Goal: Task Accomplishment & Management: Complete application form

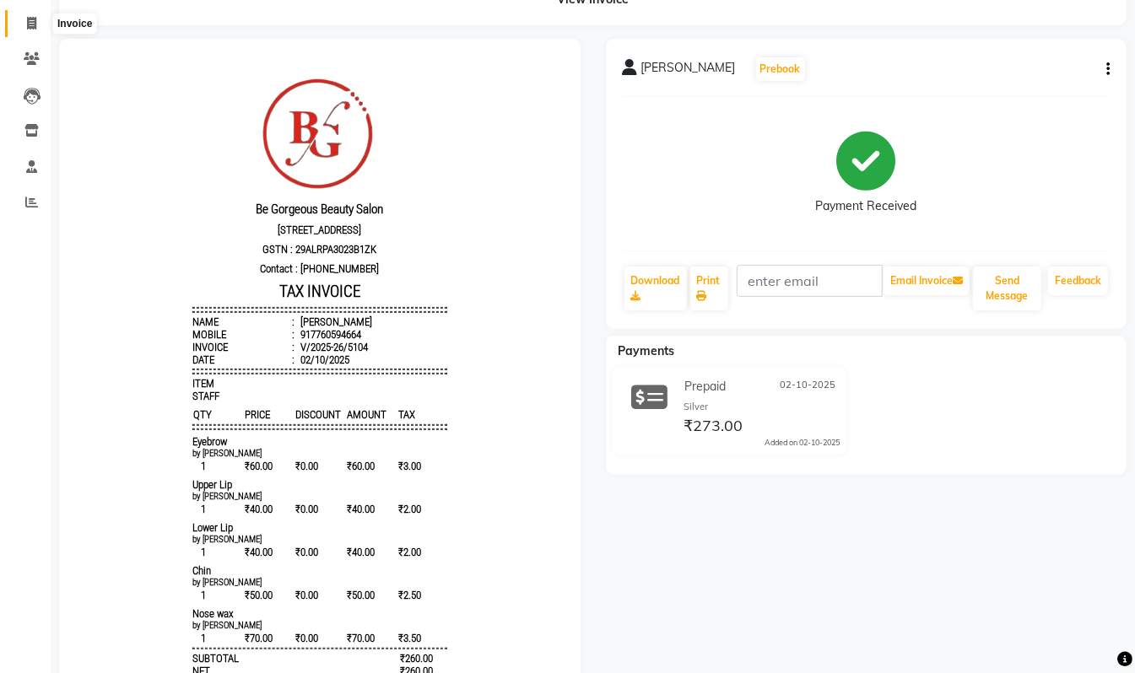
click at [32, 24] on icon at bounding box center [31, 23] width 9 height 13
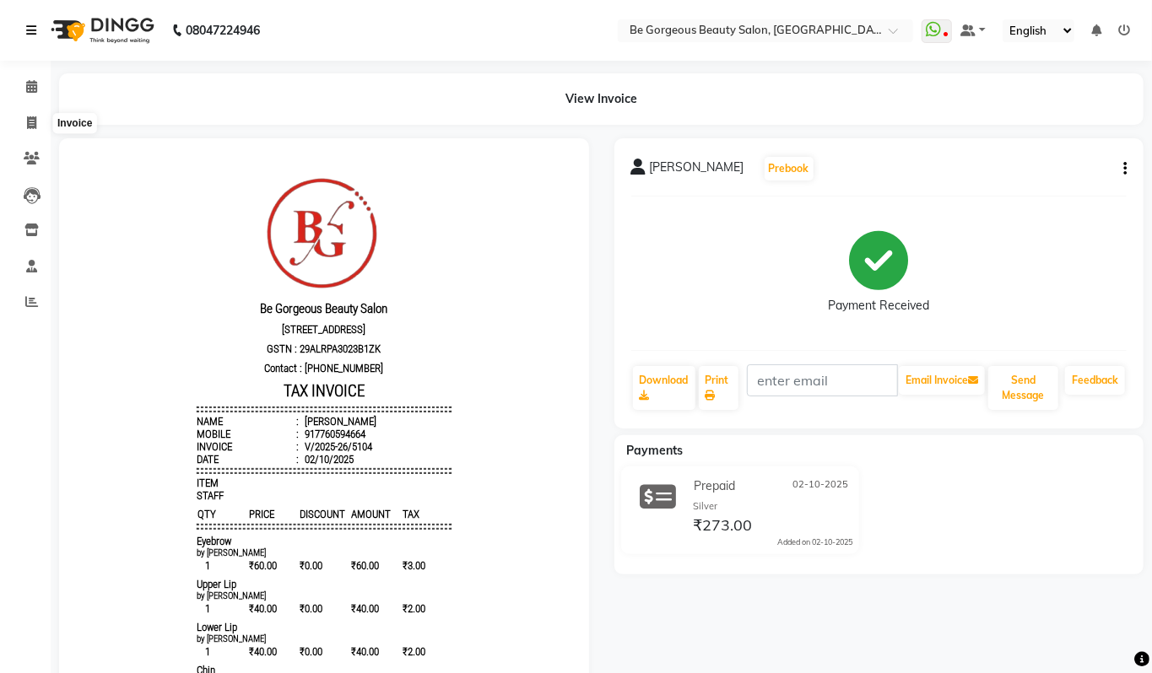
select select "5405"
select select "service"
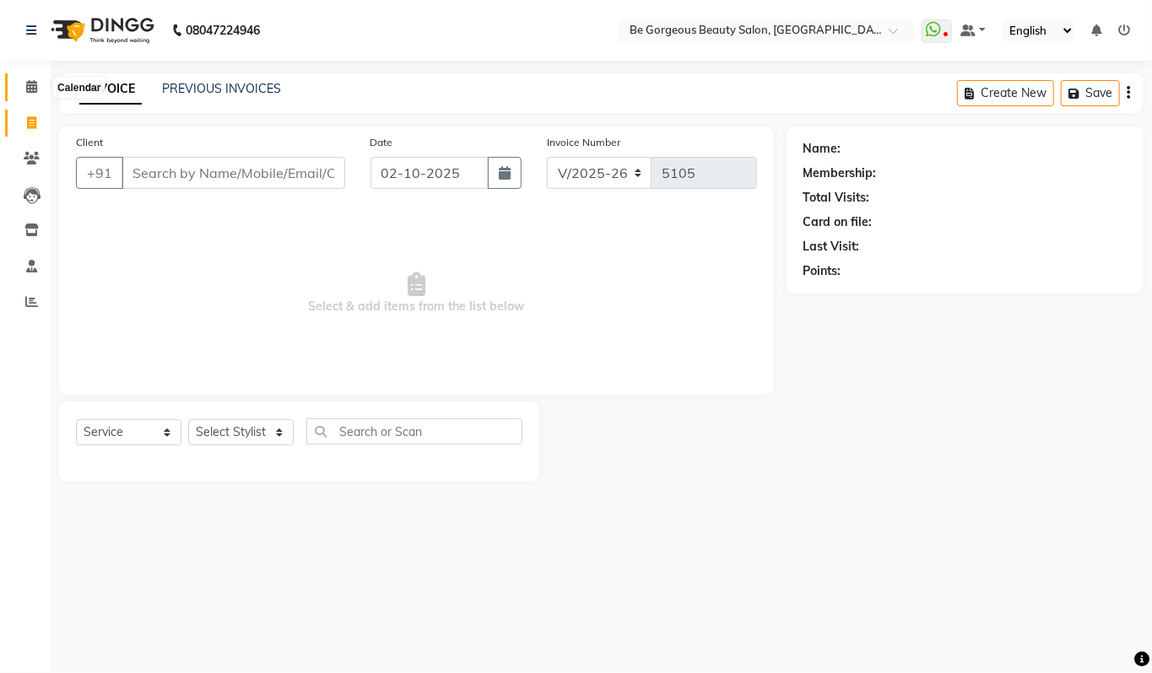
click at [34, 82] on icon at bounding box center [31, 86] width 11 height 13
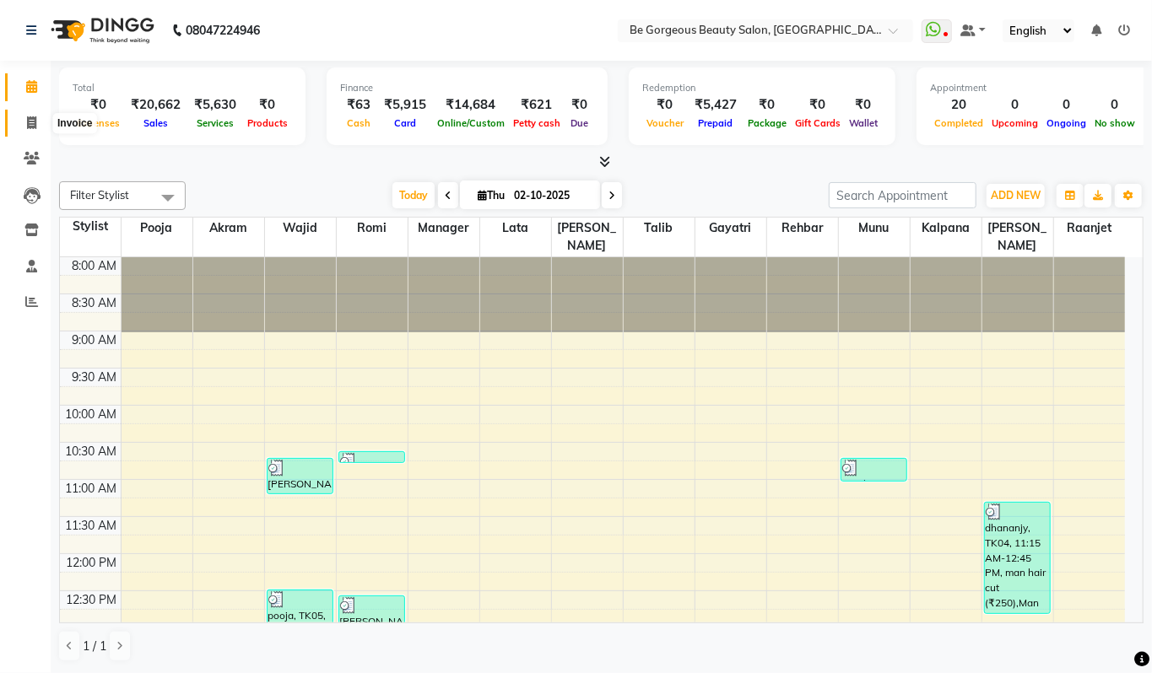
click at [22, 115] on span at bounding box center [32, 123] width 30 height 19
select select "5405"
select select "service"
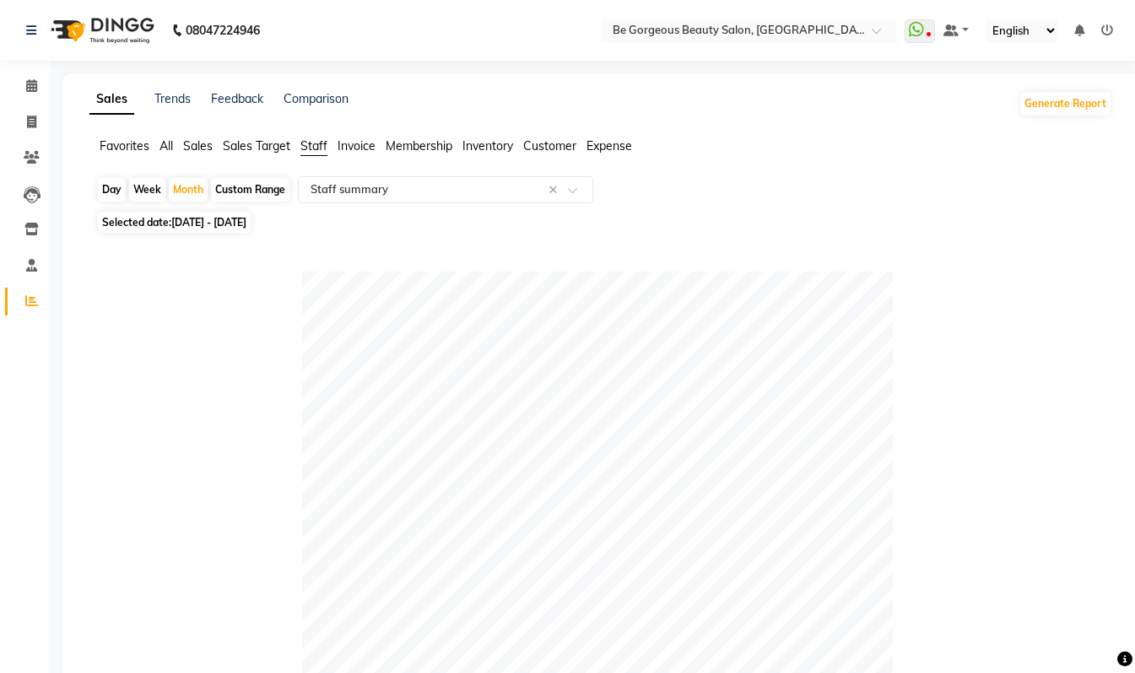
select select "csv"
click at [32, 88] on icon at bounding box center [31, 85] width 11 height 13
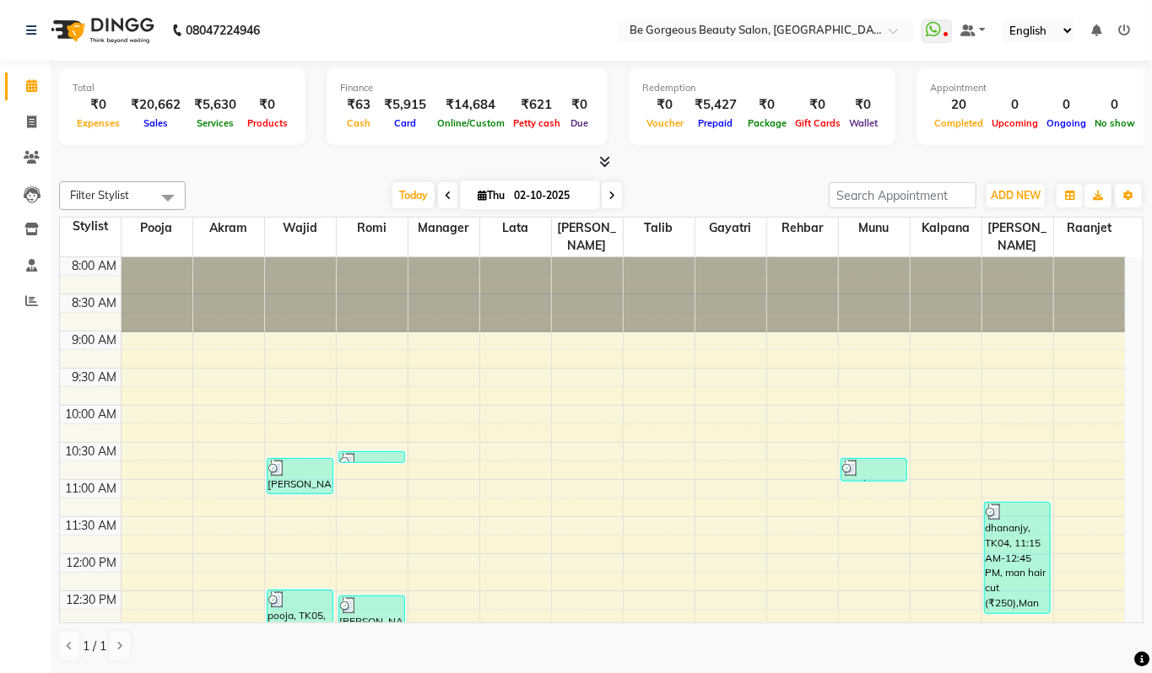
click at [604, 164] on icon at bounding box center [604, 161] width 11 height 13
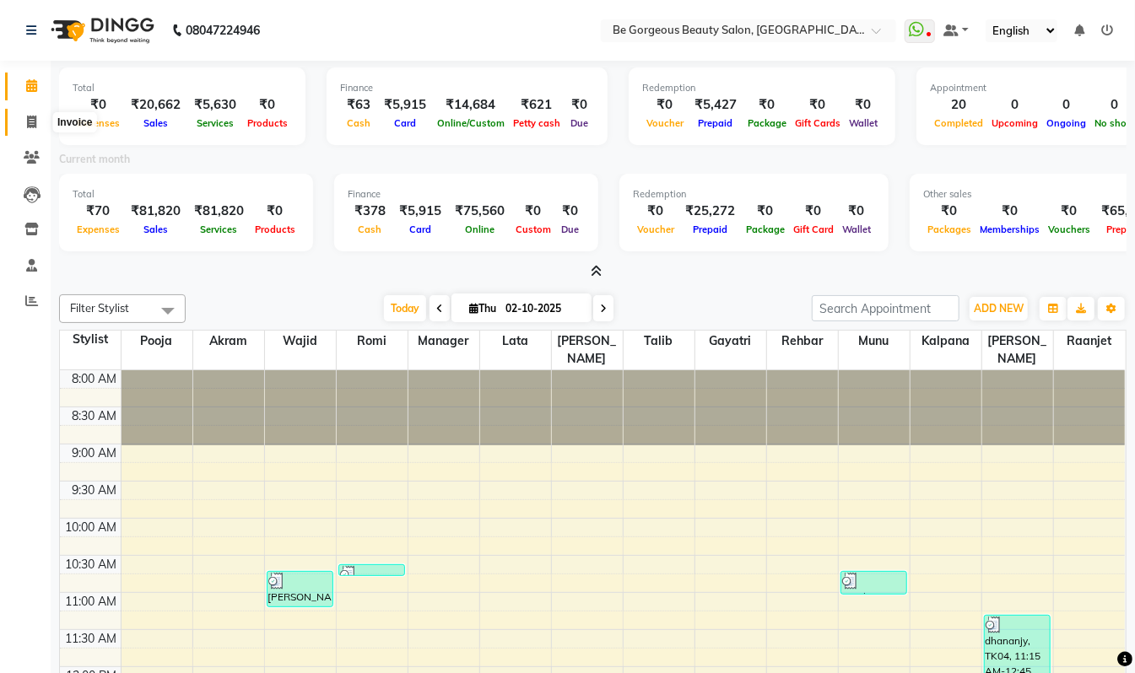
click at [32, 119] on icon at bounding box center [31, 122] width 9 height 13
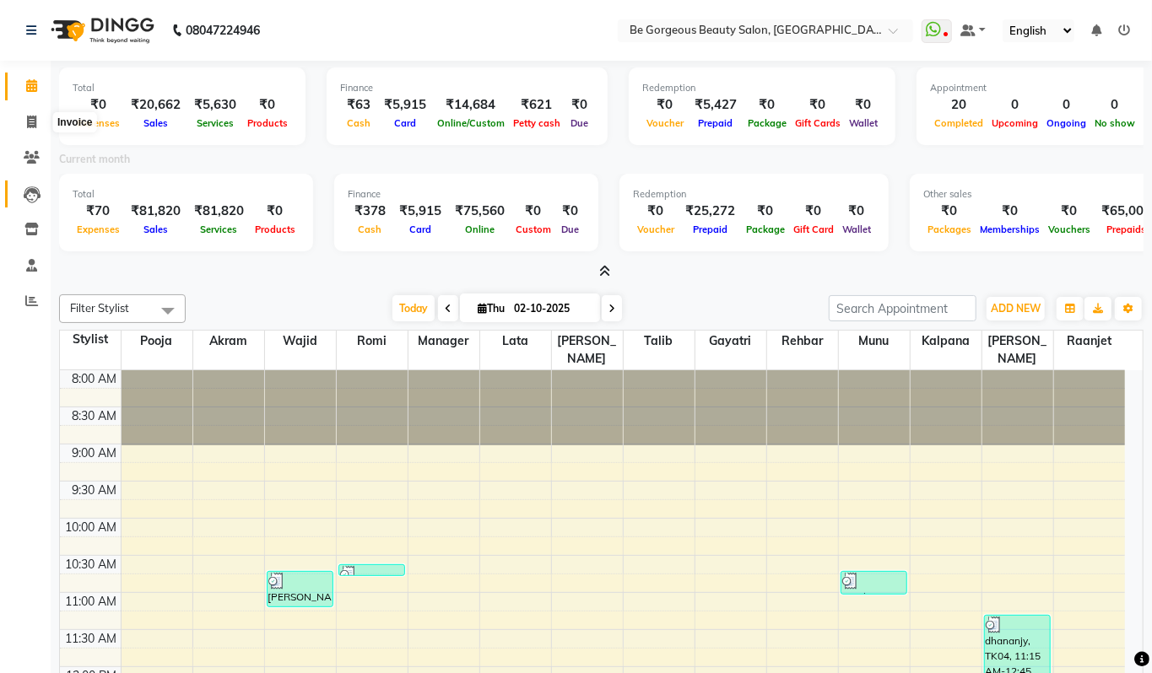
select select "5405"
select select "service"
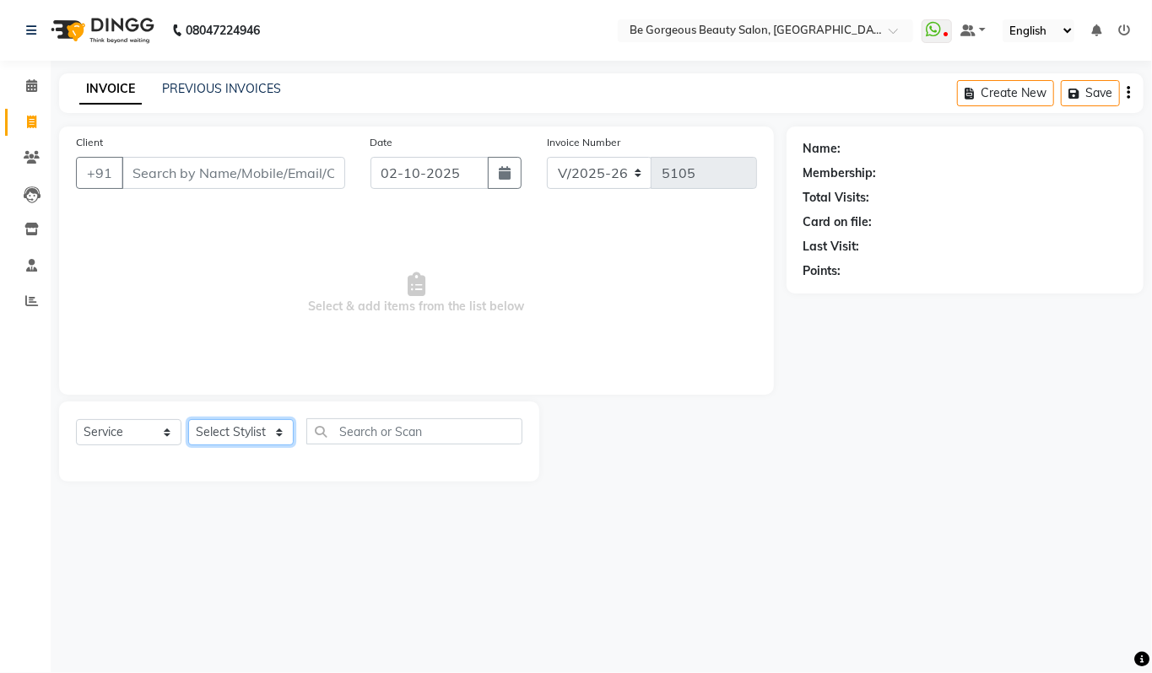
click at [240, 440] on select "Select Stylist [PERSON_NAME] [PERSON_NAME] Manager Munu [PERSON_NAME] Rehbar [P…" at bounding box center [240, 432] width 105 height 26
select select "83189"
click at [188, 419] on select "Select Stylist [PERSON_NAME] [PERSON_NAME] Manager Munu [PERSON_NAME] Rehbar [P…" at bounding box center [240, 432] width 105 height 26
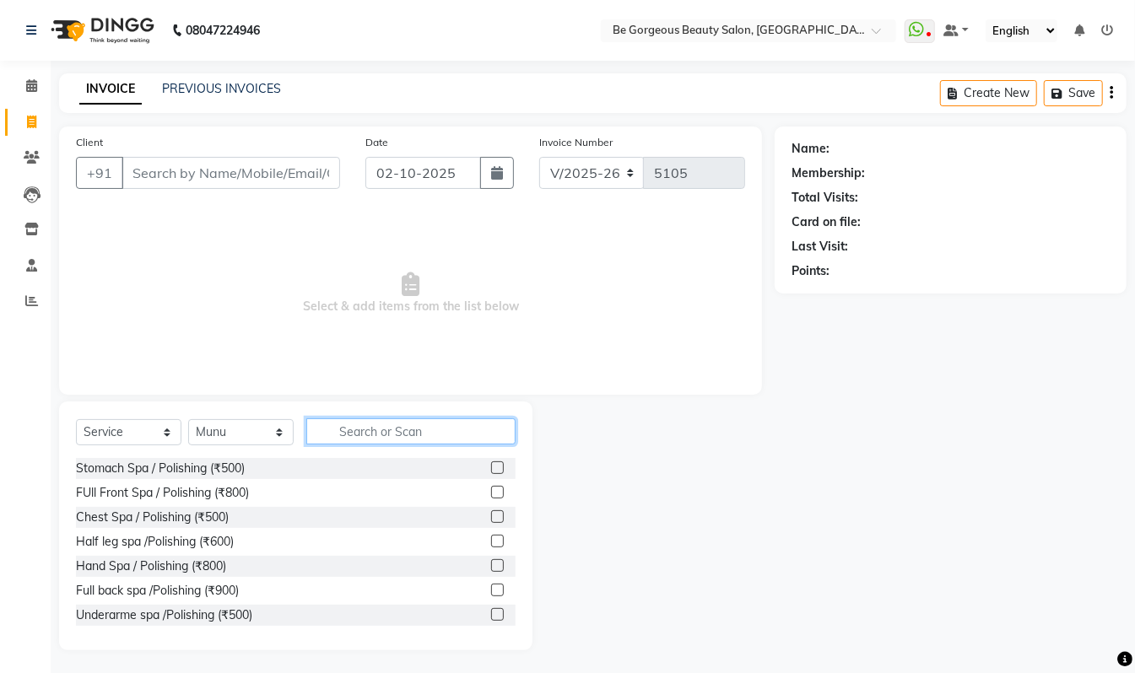
click at [351, 429] on input "text" at bounding box center [410, 432] width 209 height 26
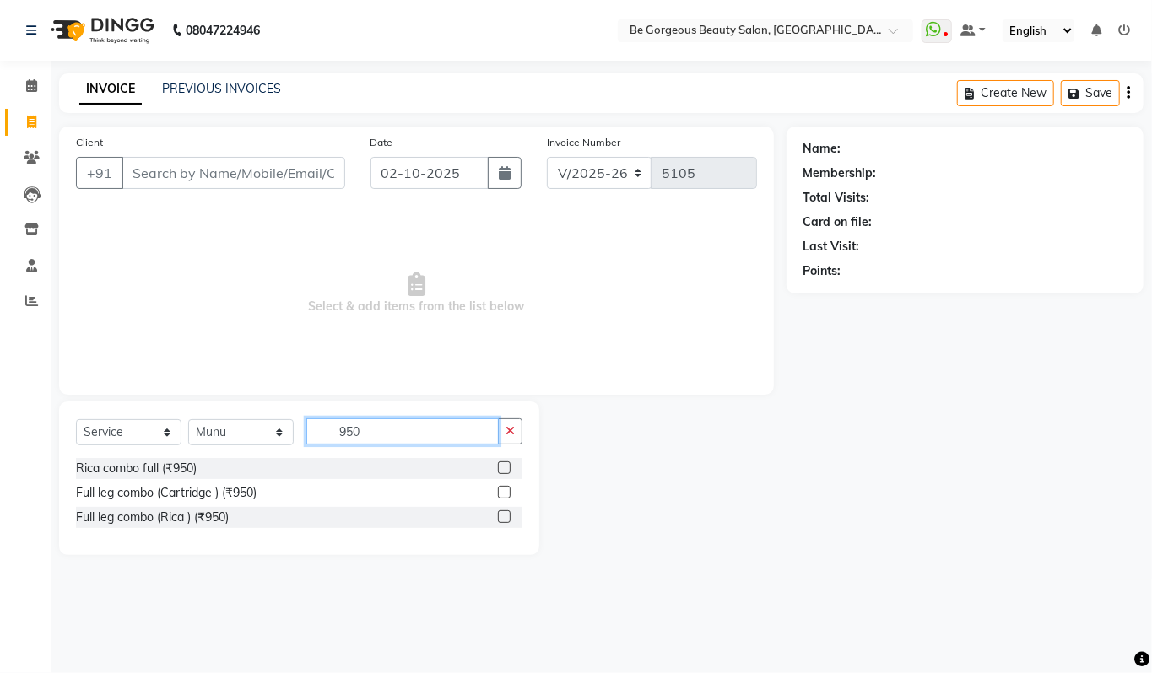
type input "950"
click at [500, 467] on label at bounding box center [504, 468] width 13 height 13
click at [500, 467] on input "checkbox" at bounding box center [503, 468] width 11 height 11
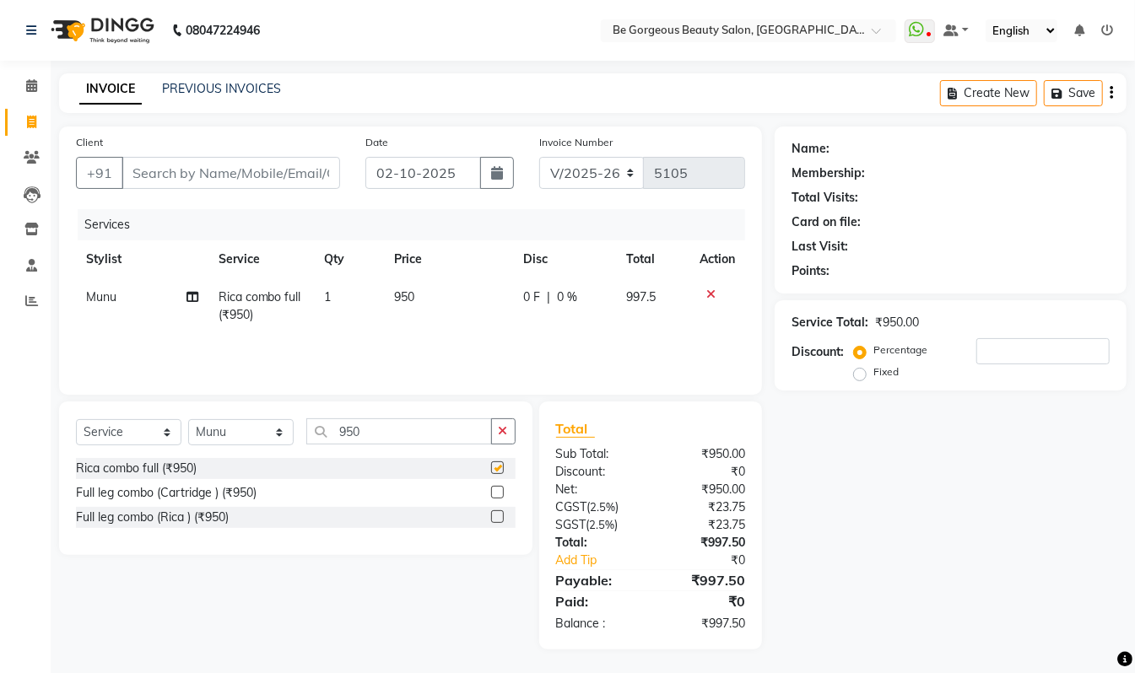
checkbox input "false"
click at [388, 426] on input "950" at bounding box center [399, 432] width 186 height 26
type input "9"
type input "fre"
click at [498, 470] on label at bounding box center [497, 468] width 13 height 13
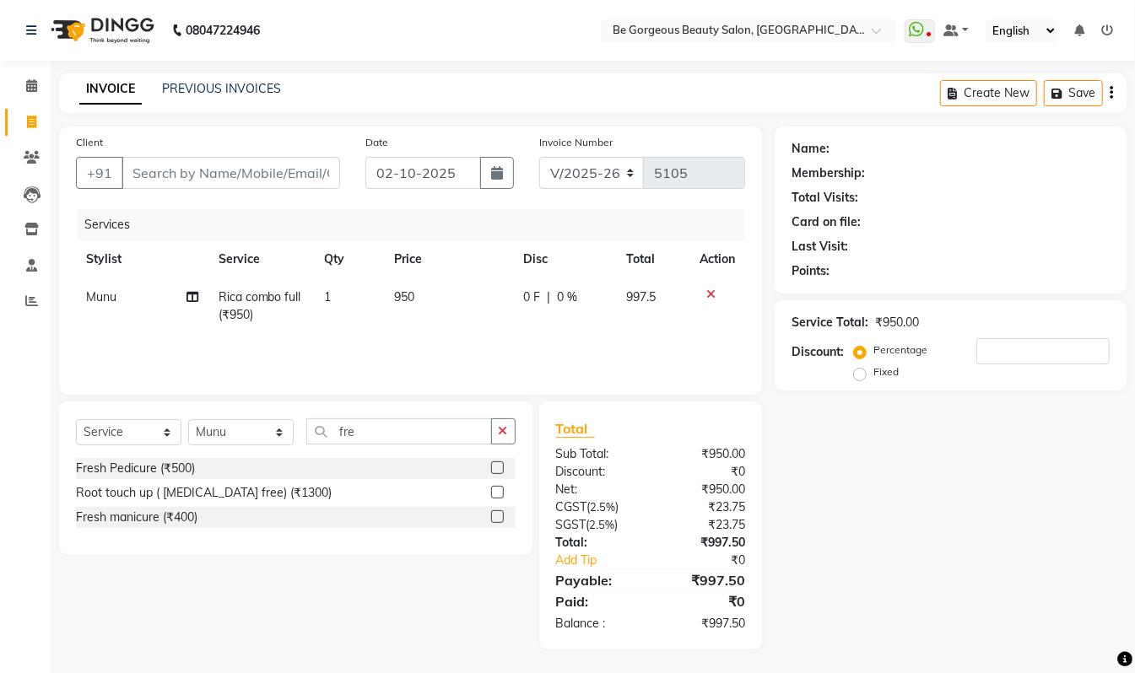
click at [498, 470] on input "checkbox" at bounding box center [496, 468] width 11 height 11
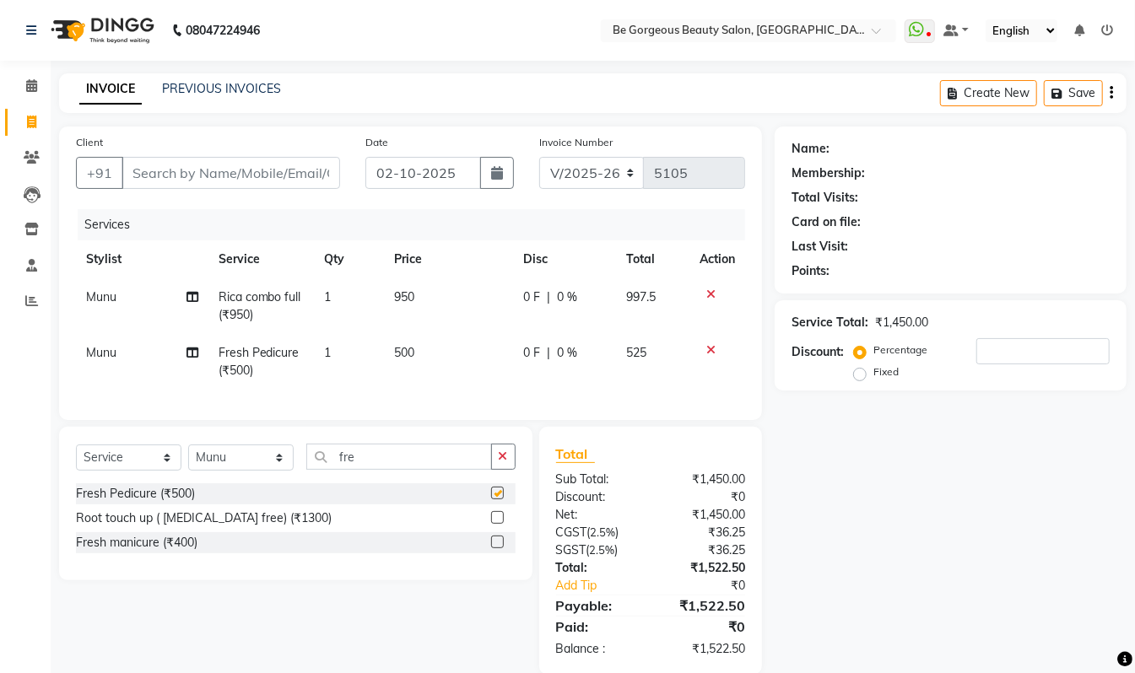
checkbox input "false"
click at [361, 470] on input "fre" at bounding box center [399, 457] width 186 height 26
type input "f"
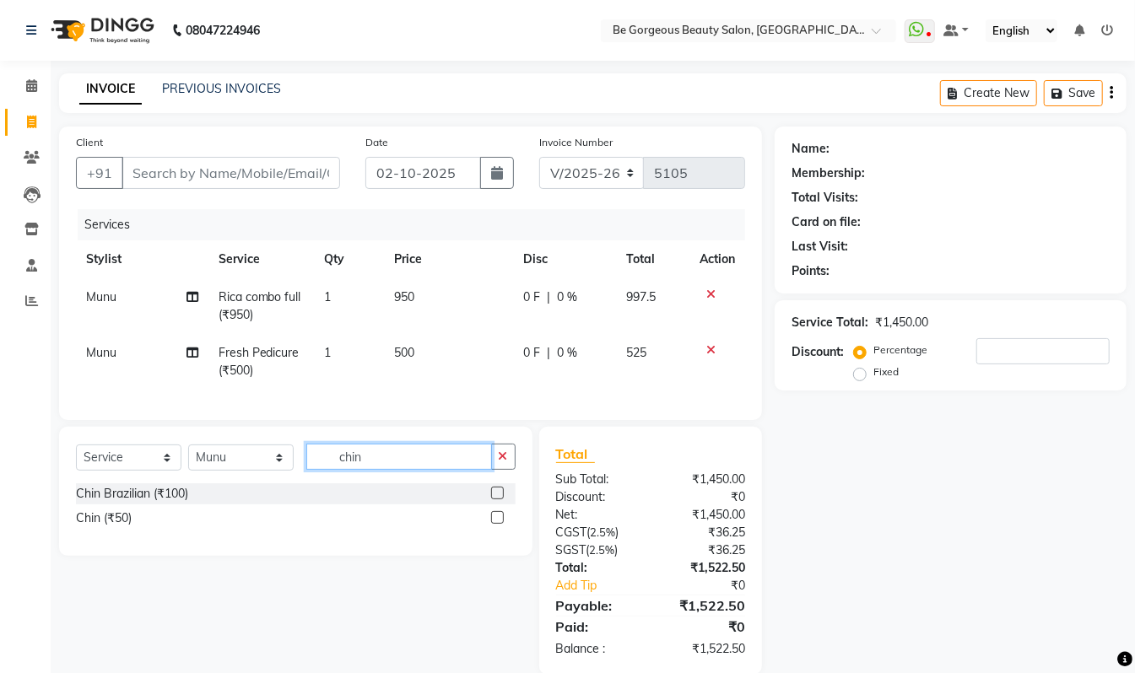
type input "chin"
click at [497, 500] on label at bounding box center [497, 493] width 13 height 13
click at [497, 500] on input "checkbox" at bounding box center [496, 494] width 11 height 11
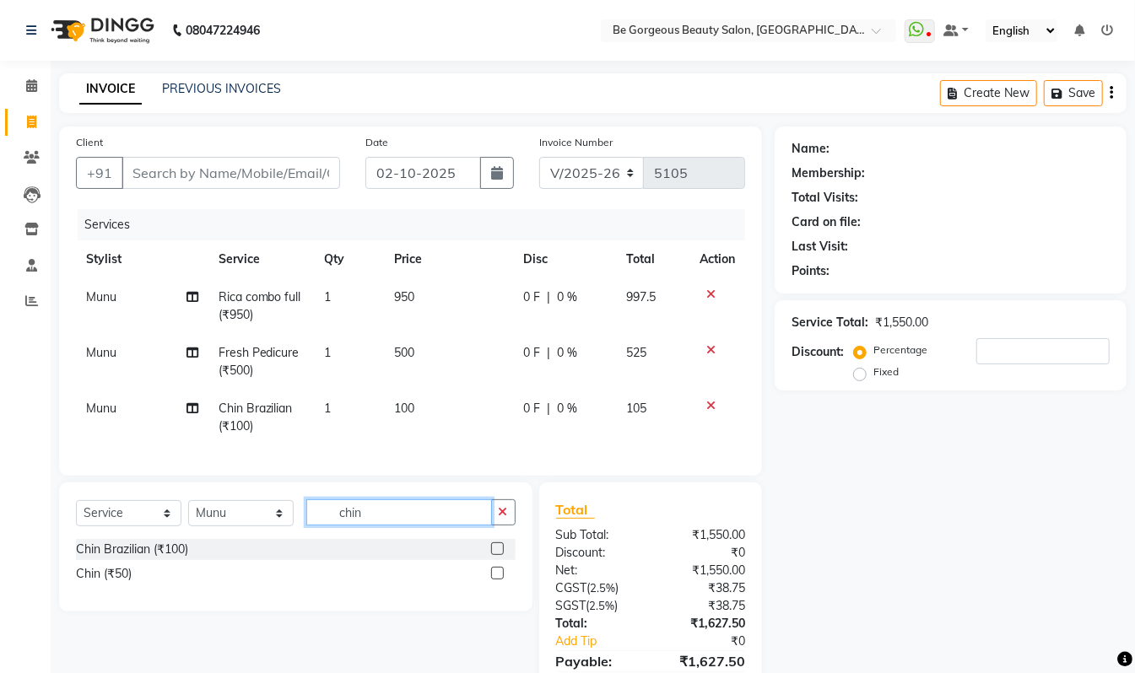
checkbox input "false"
click at [416, 526] on input "chin" at bounding box center [399, 513] width 186 height 26
type input "c"
type input "upp"
click at [497, 555] on label at bounding box center [497, 549] width 13 height 13
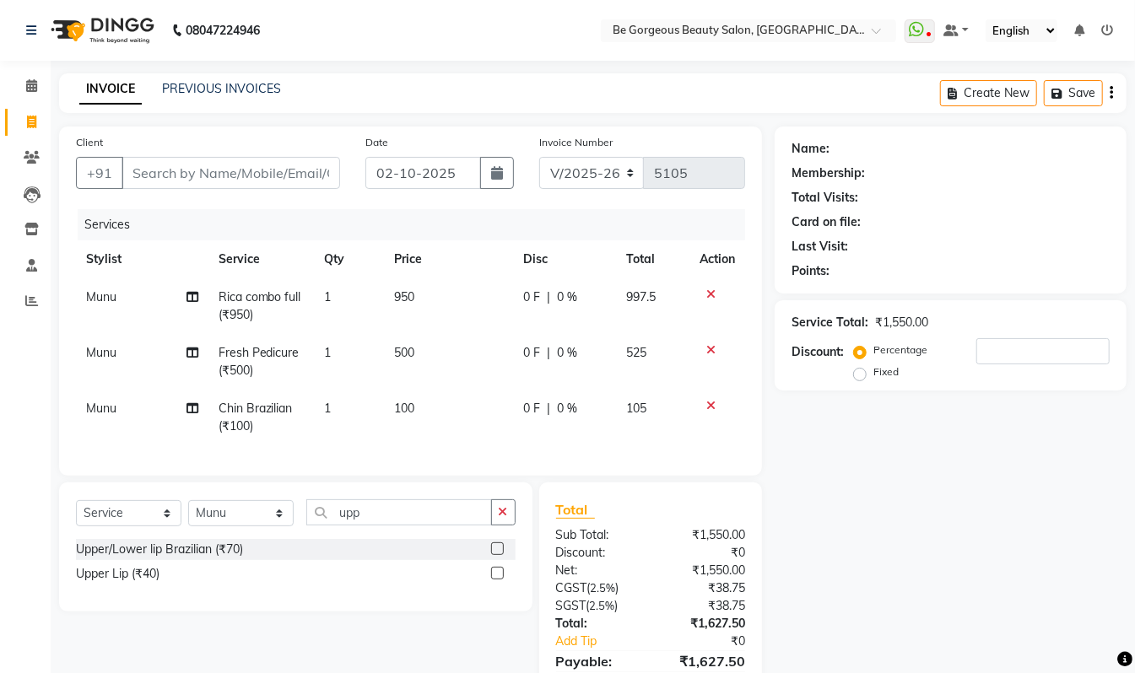
click at [497, 555] on input "checkbox" at bounding box center [496, 549] width 11 height 11
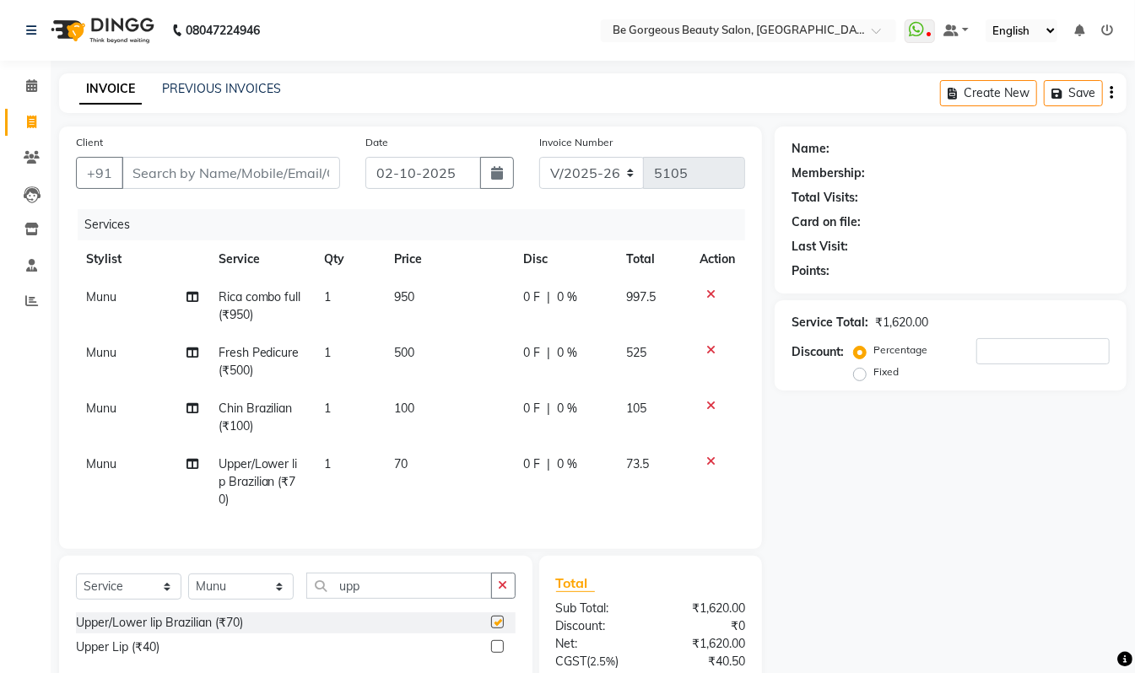
checkbox input "false"
click at [382, 599] on input "upp" at bounding box center [399, 586] width 186 height 26
type input "u"
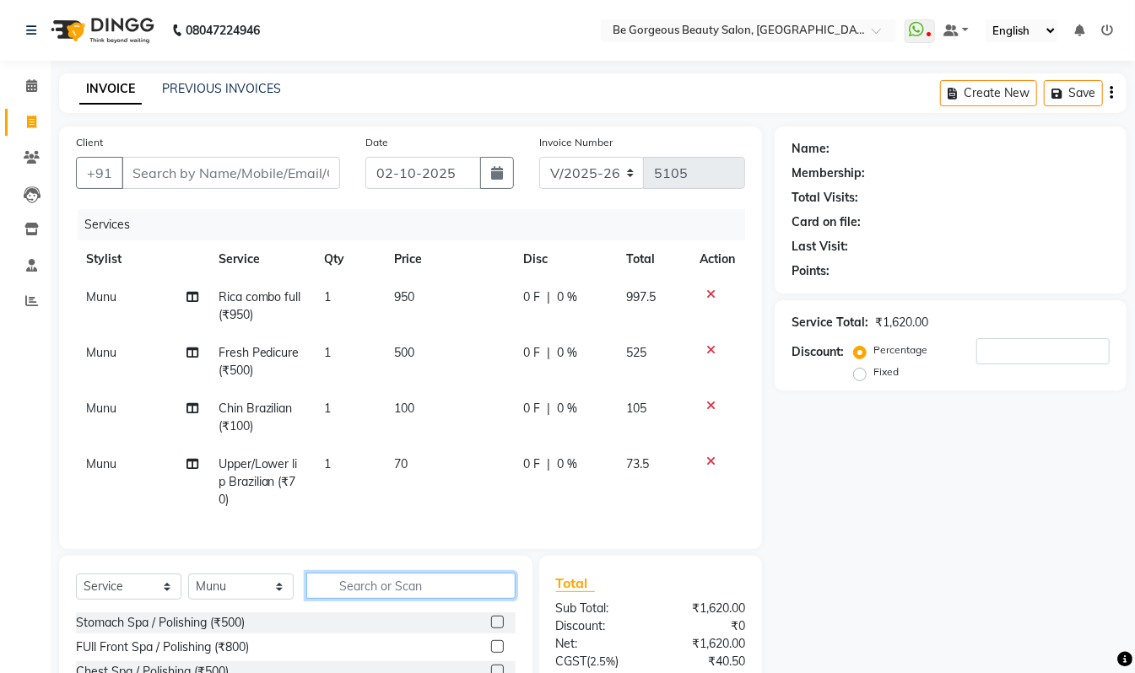
click at [356, 599] on input "text" at bounding box center [410, 586] width 209 height 26
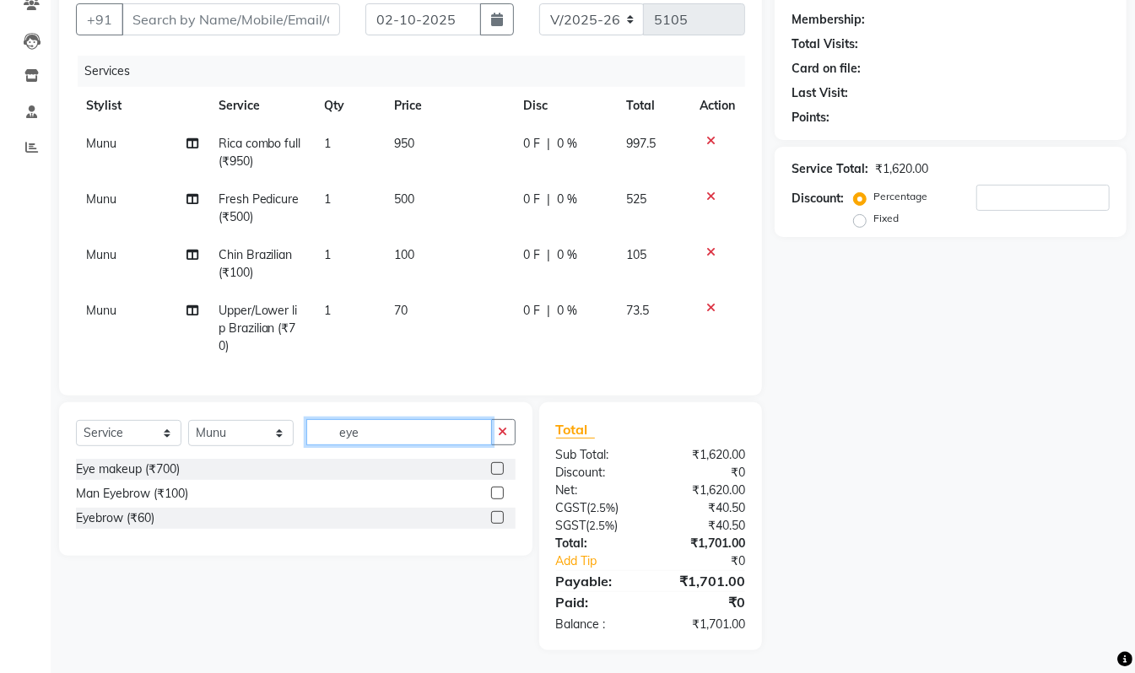
scroll to position [173, 0]
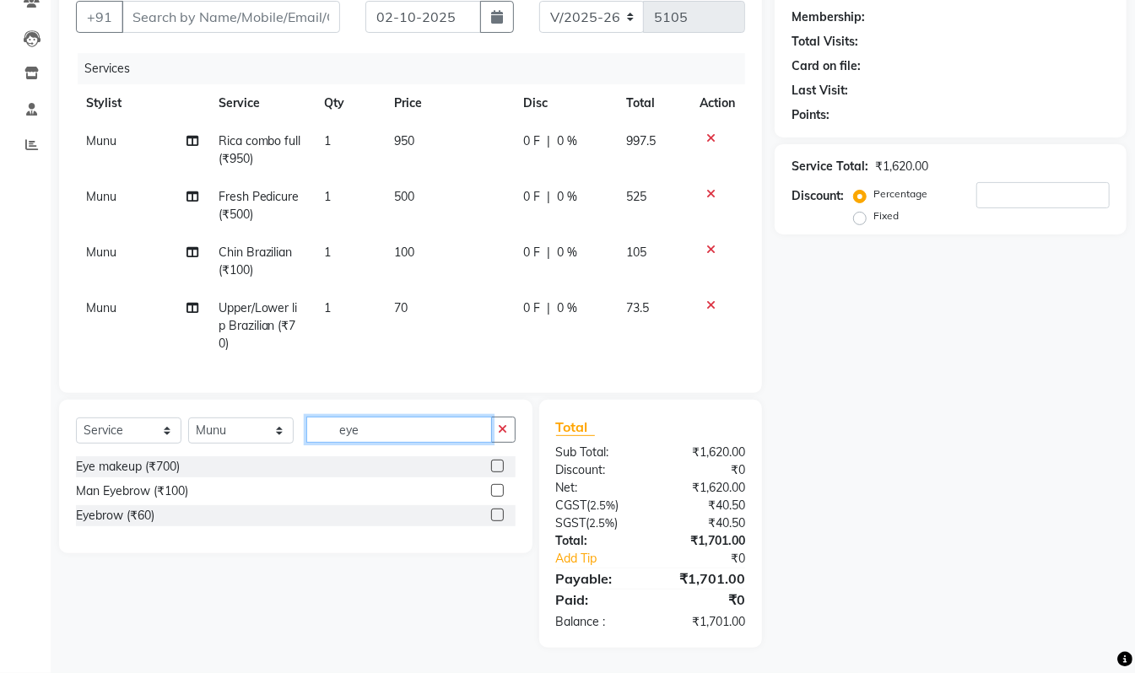
type input "eye"
click at [496, 513] on label at bounding box center [497, 515] width 13 height 13
click at [496, 513] on input "checkbox" at bounding box center [496, 515] width 11 height 11
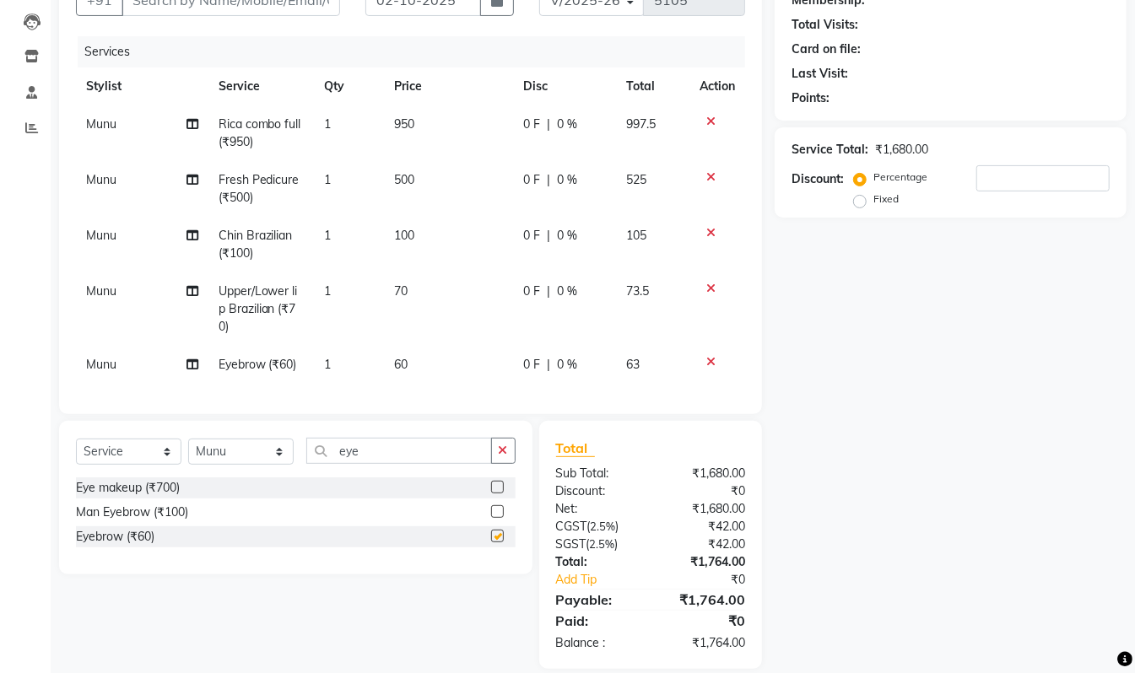
checkbox input "false"
click at [231, 465] on select "Select Stylist [PERSON_NAME] [PERSON_NAME] Manager Munu [PERSON_NAME] Rehbar [P…" at bounding box center [240, 452] width 105 height 26
select select "36207"
click at [188, 456] on select "Select Stylist [PERSON_NAME] [PERSON_NAME] Manager Munu [PERSON_NAME] Rehbar [P…" at bounding box center [240, 452] width 105 height 26
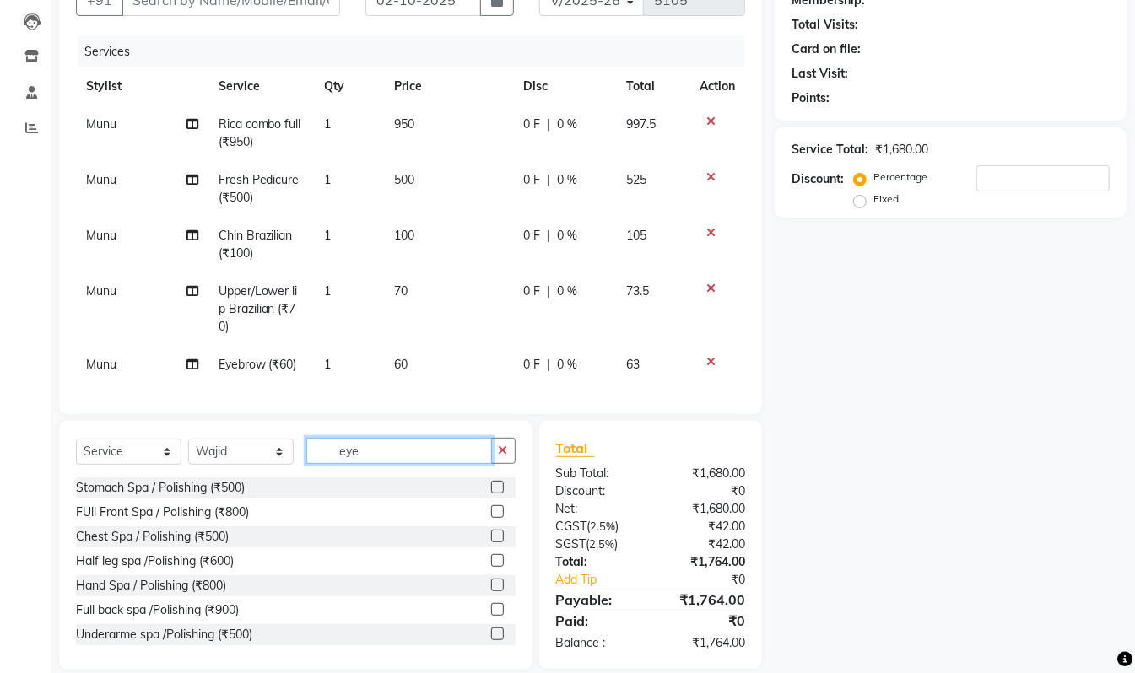
click at [403, 464] on input "eye" at bounding box center [399, 451] width 186 height 26
type input "e"
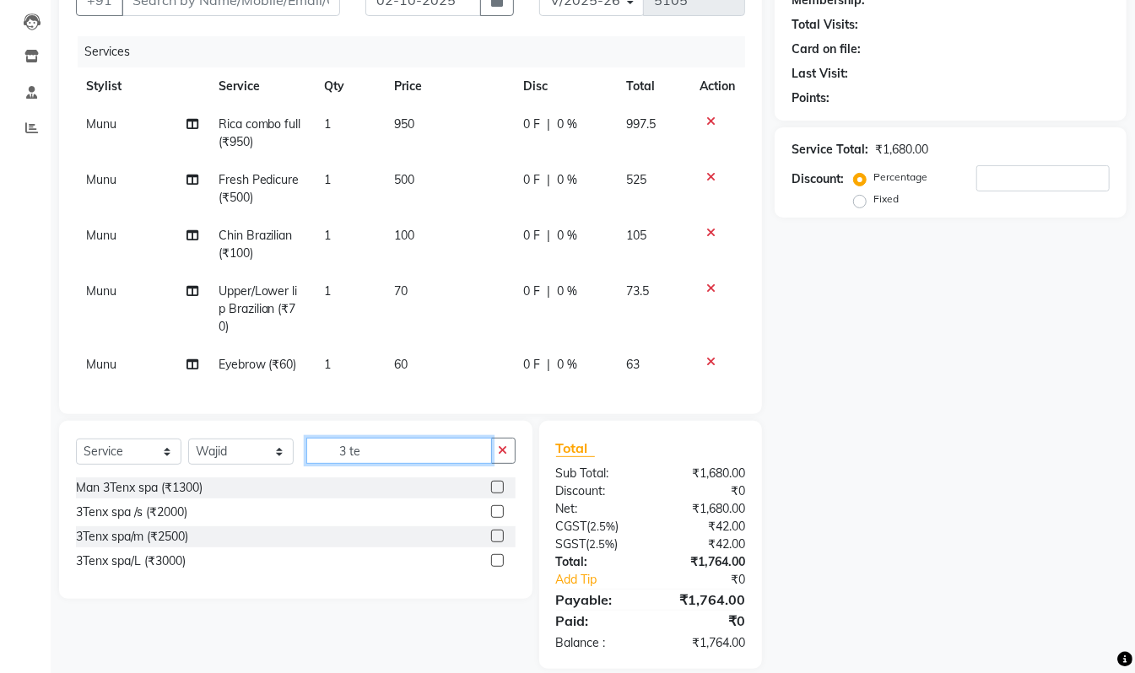
type input "3 te"
click at [506, 572] on div at bounding box center [503, 561] width 24 height 21
click at [494, 567] on label at bounding box center [497, 560] width 13 height 13
click at [494, 567] on input "checkbox" at bounding box center [496, 561] width 11 height 11
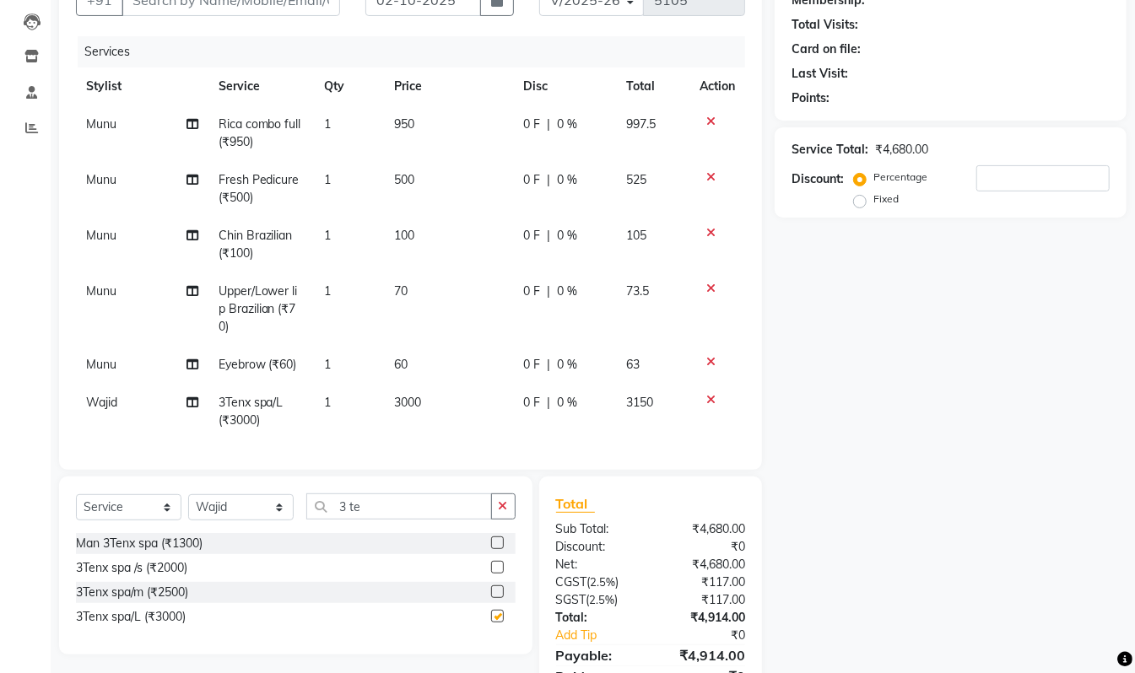
checkbox input "false"
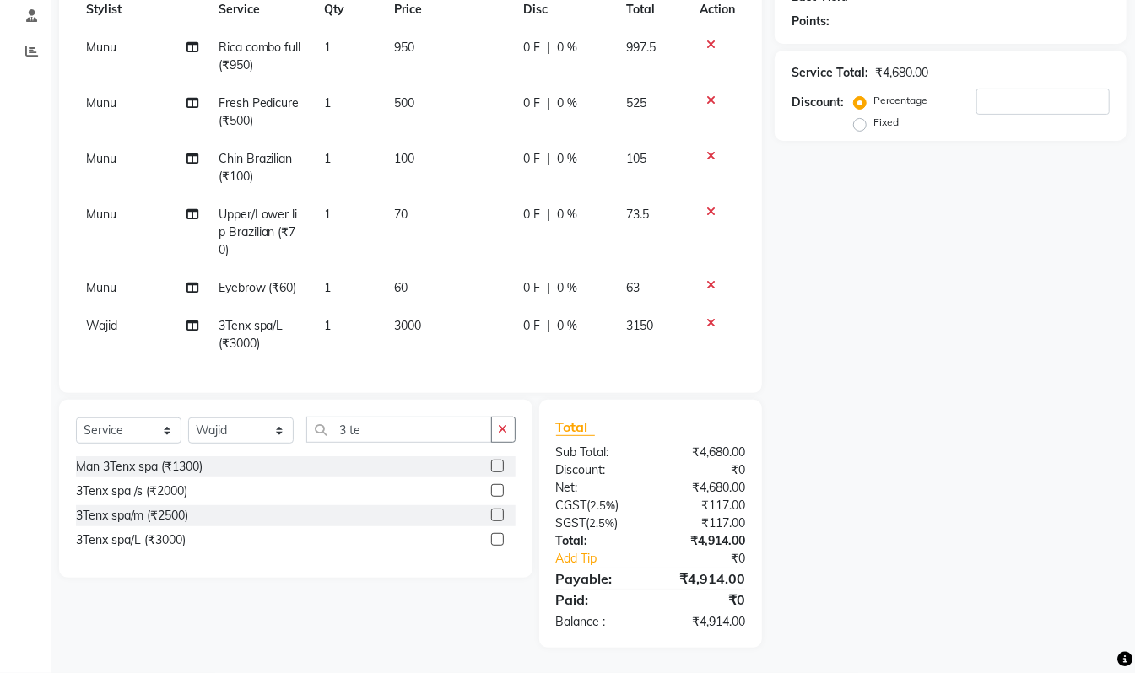
scroll to position [0, 0]
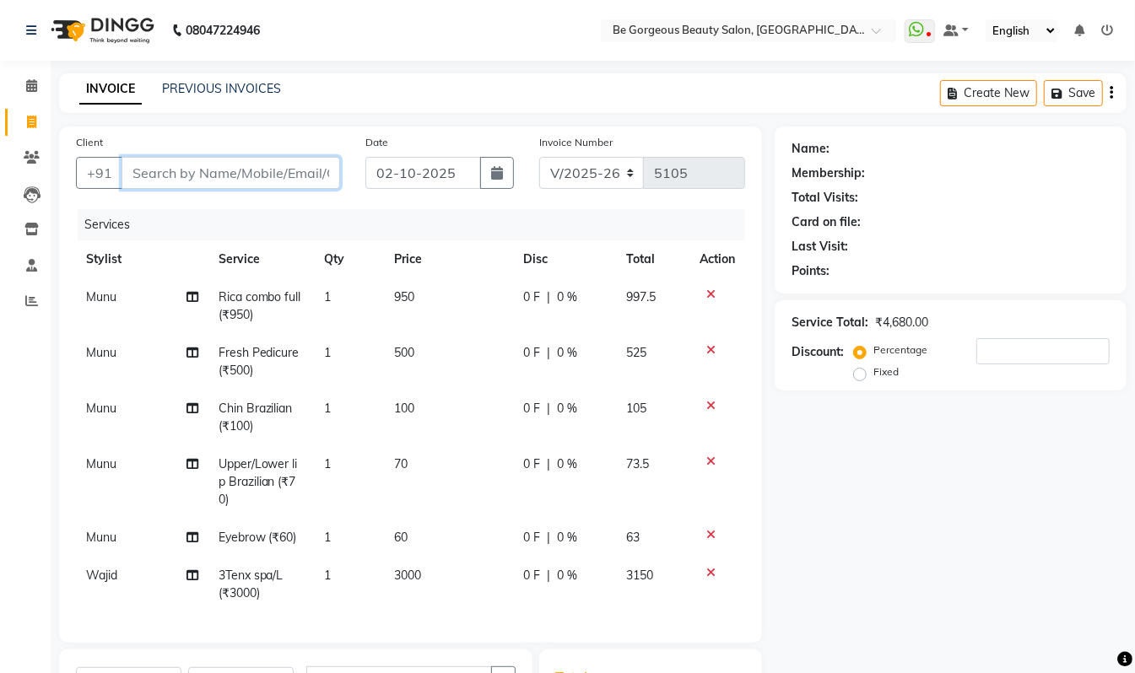
click at [152, 169] on input "Client" at bounding box center [231, 173] width 219 height 32
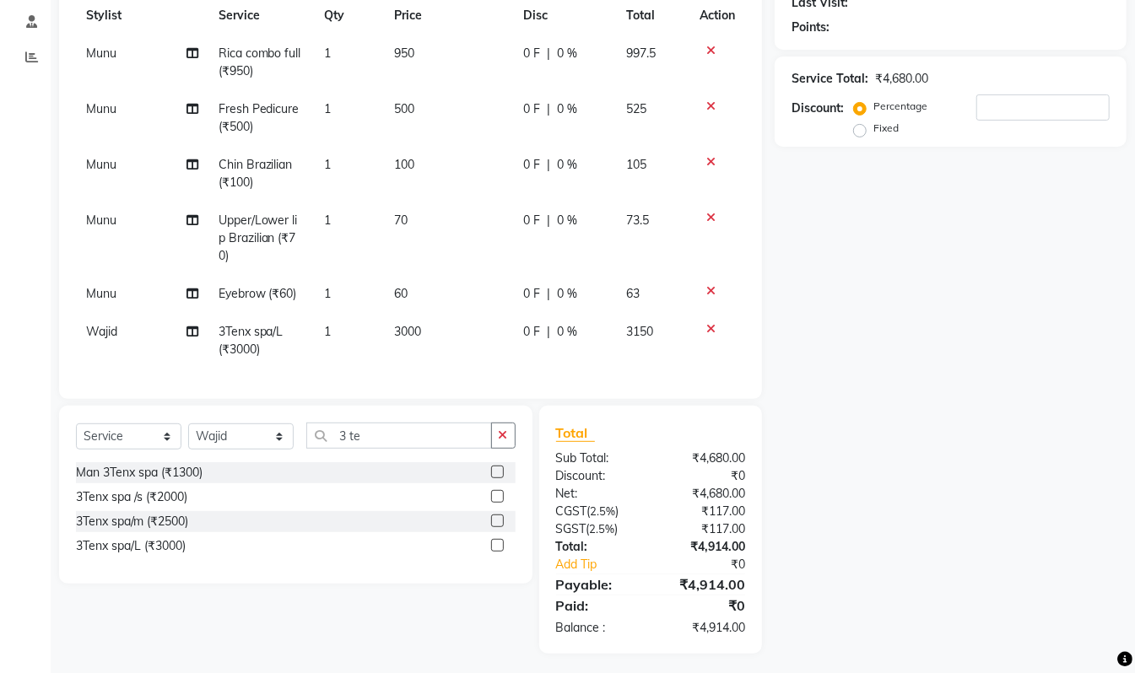
scroll to position [251, 0]
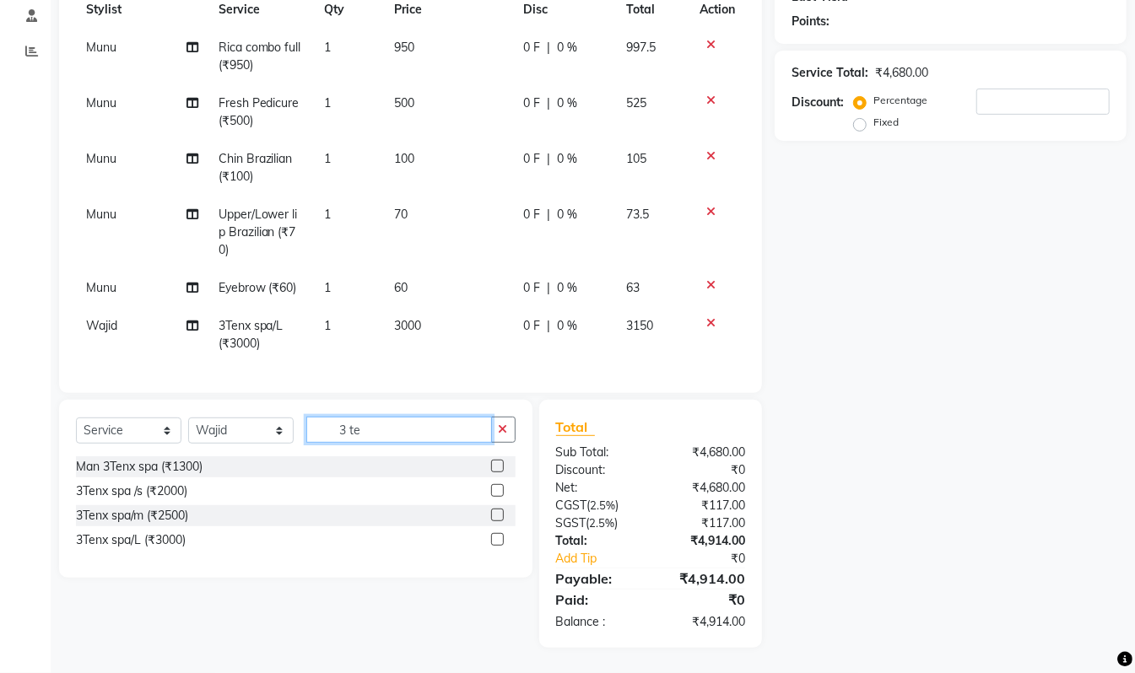
click at [376, 436] on input "3 te" at bounding box center [399, 430] width 186 height 26
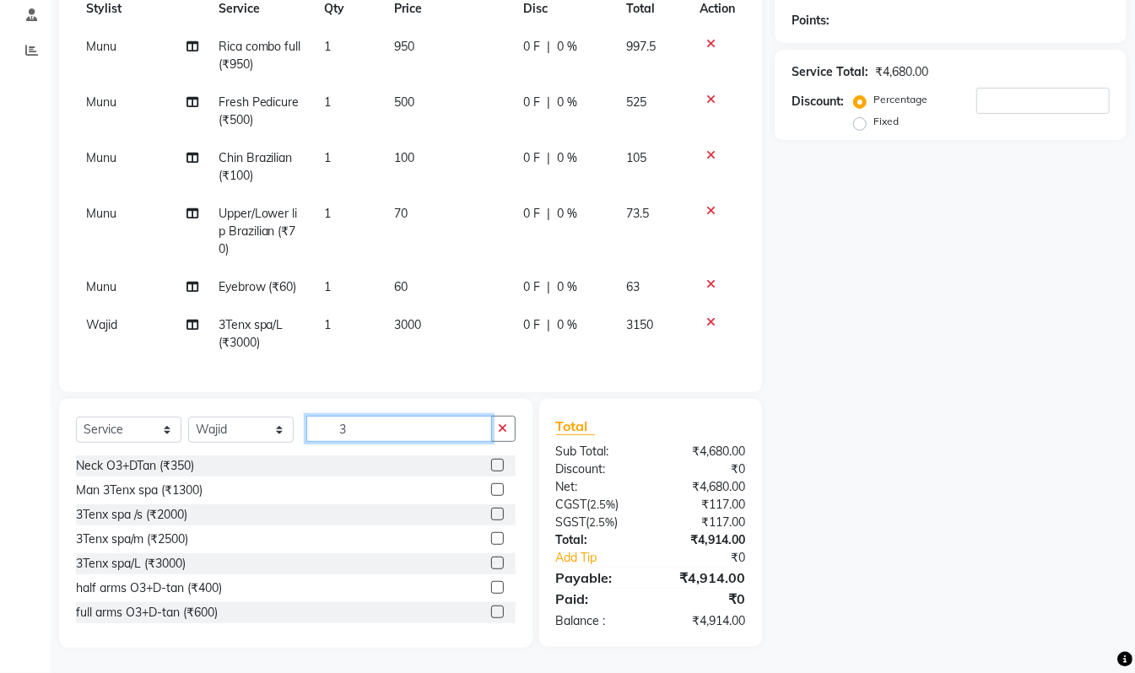
type input "3"
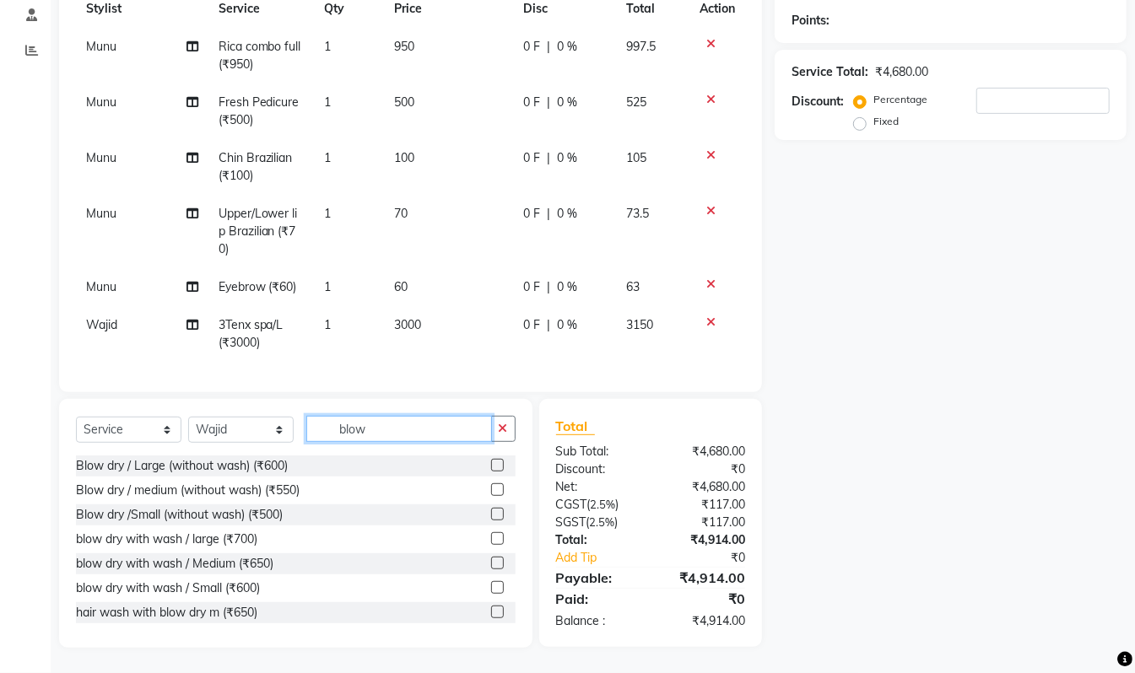
type input "blow"
click at [491, 472] on label at bounding box center [497, 465] width 13 height 13
click at [491, 472] on input "checkbox" at bounding box center [496, 466] width 11 height 11
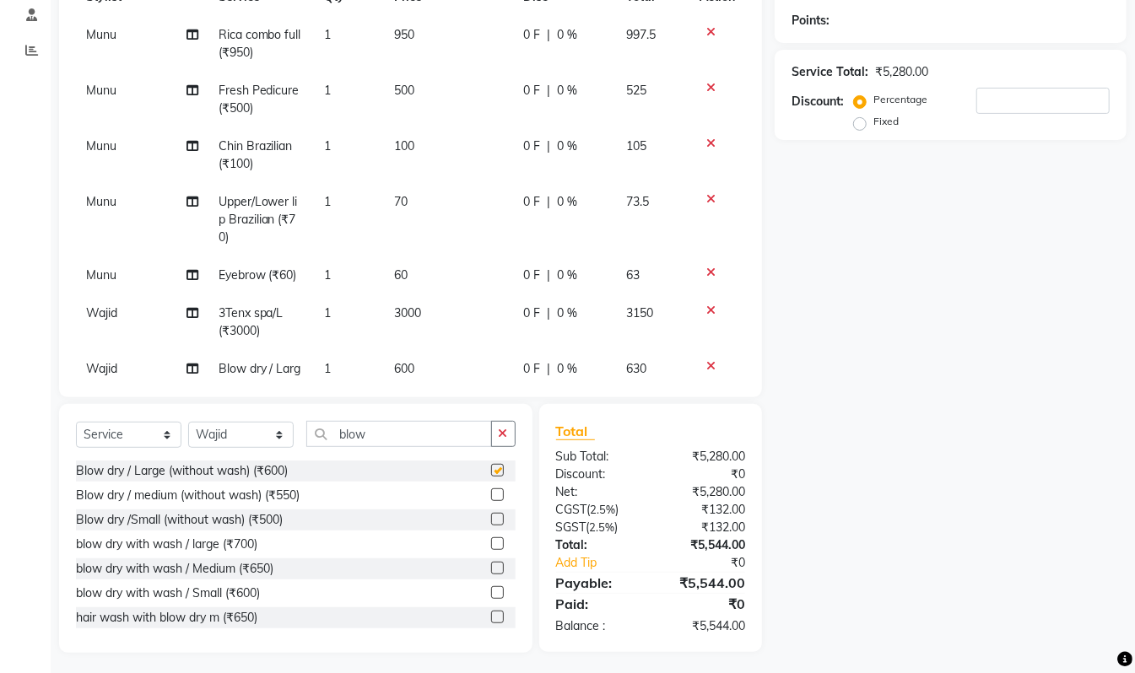
checkbox input "false"
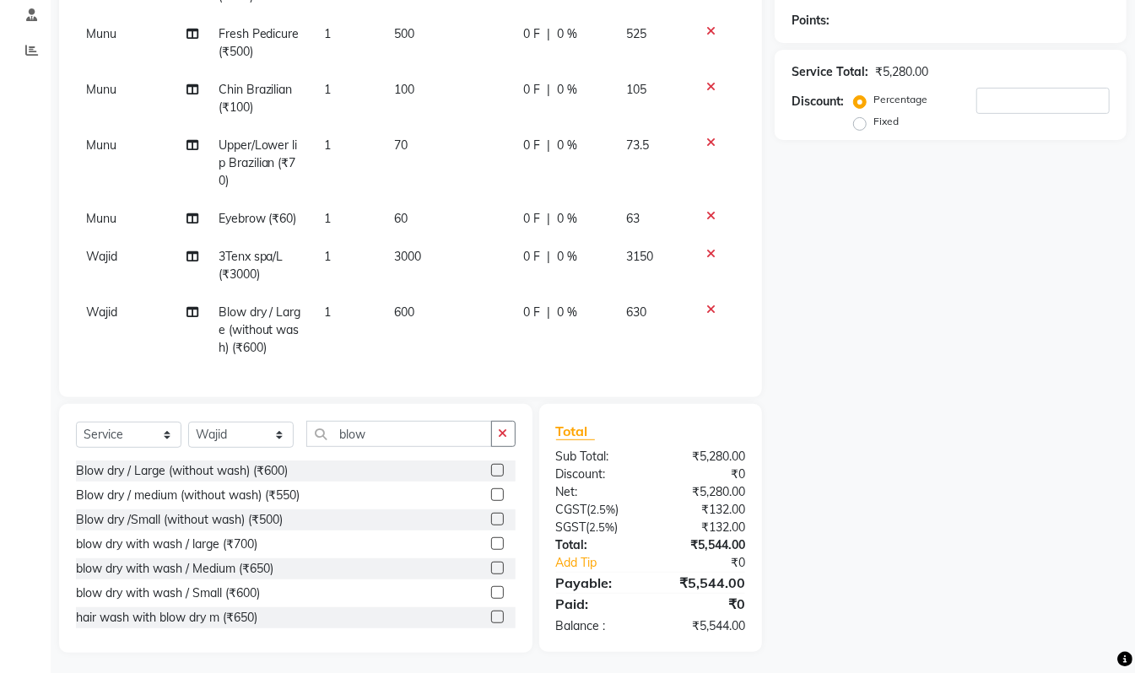
scroll to position [0, 0]
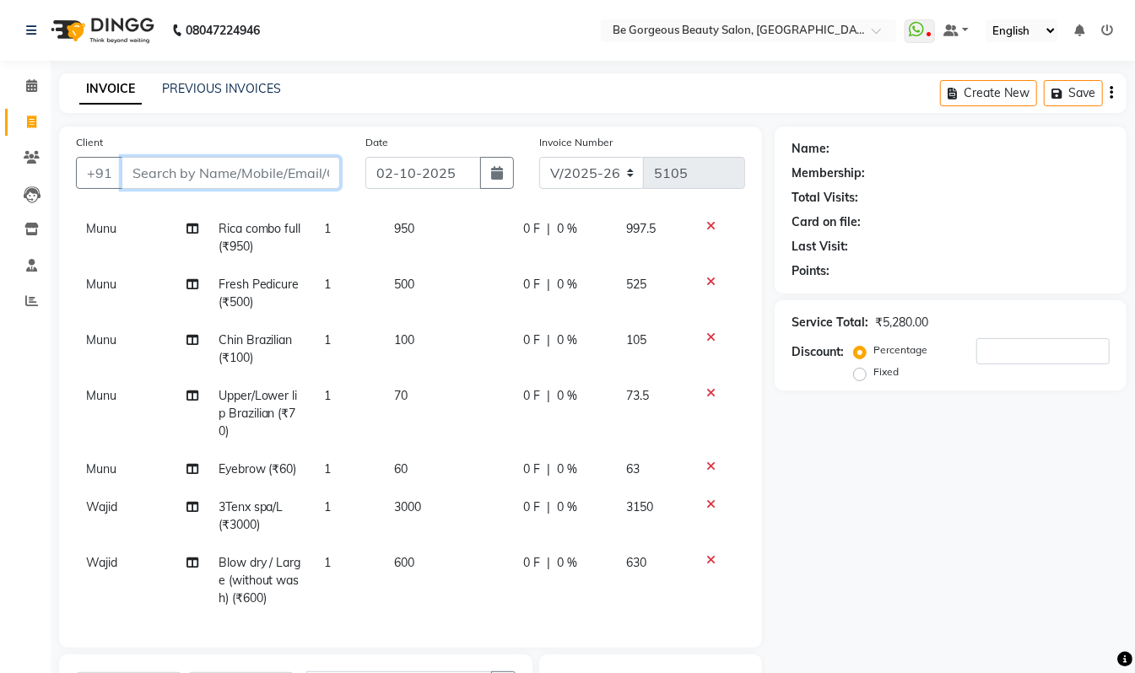
click at [173, 172] on input "Client" at bounding box center [231, 173] width 219 height 32
type input "9"
type input "0"
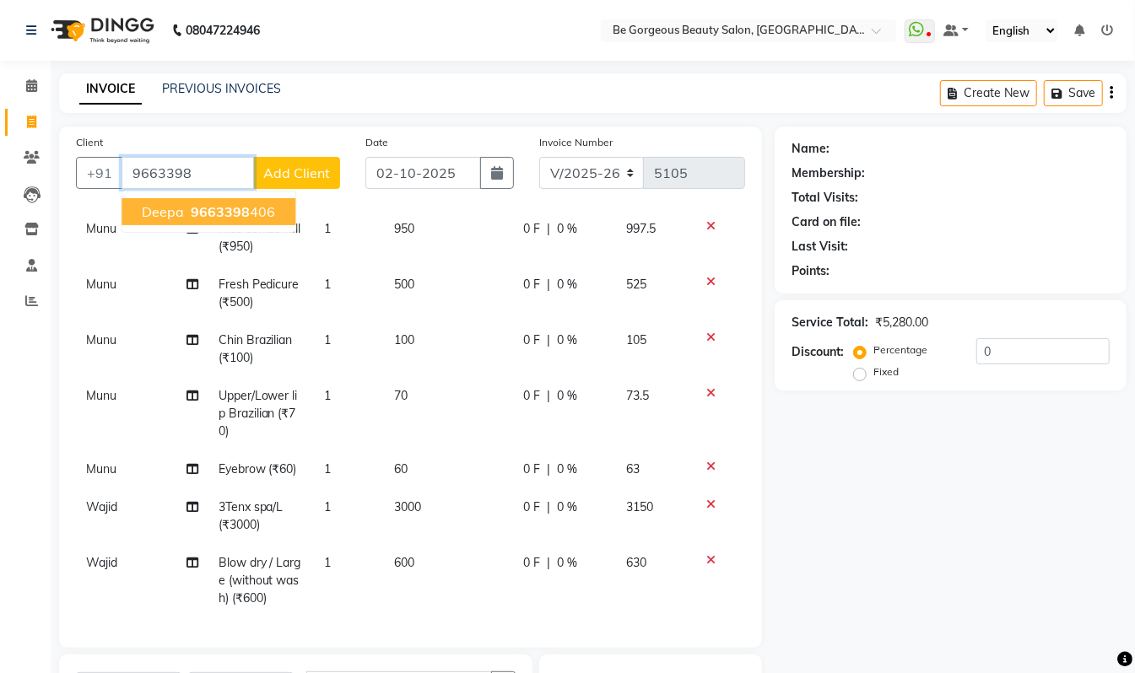
click at [263, 206] on ngb-highlight "9663398 406" at bounding box center [231, 211] width 88 height 17
type input "9663398406"
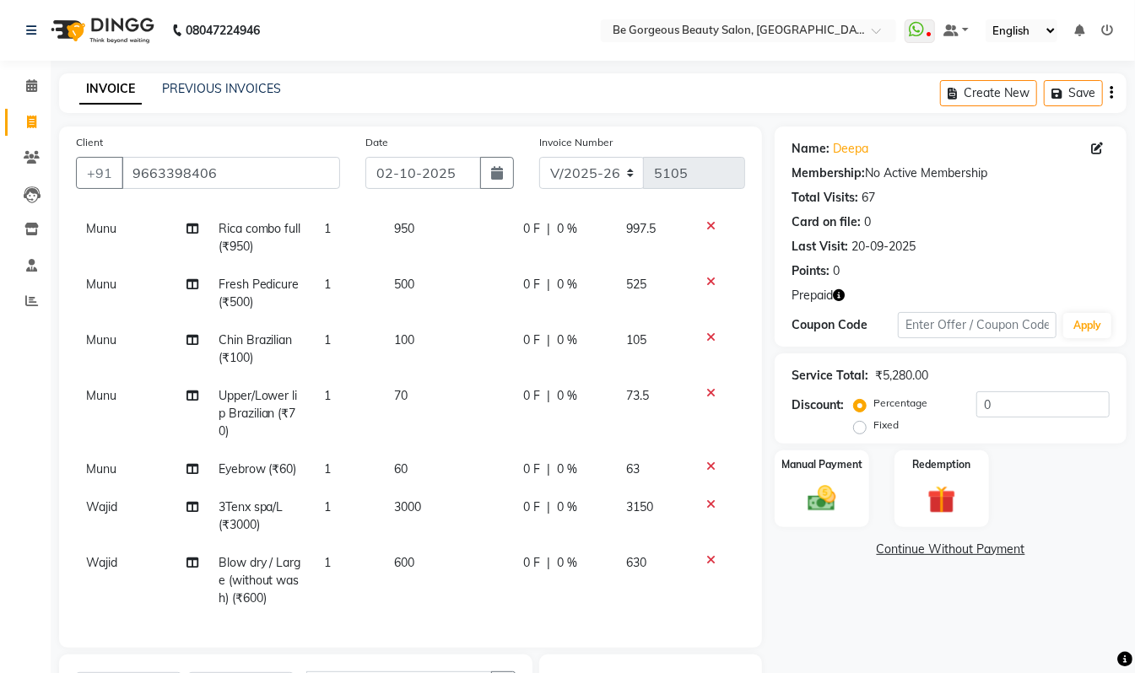
click at [840, 295] on button "button" at bounding box center [839, 296] width 12 height 18
click at [905, 282] on div "Name: Deepa Membership: No Active Membership Total Visits: 67 Card on file: 0 L…" at bounding box center [951, 237] width 352 height 220
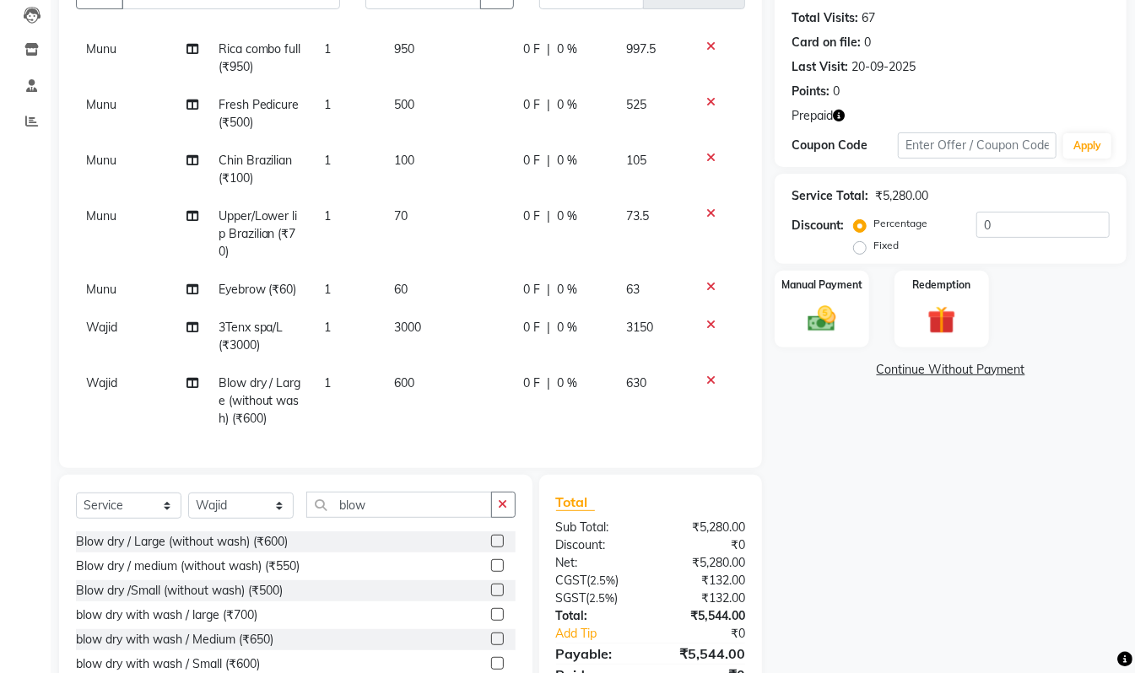
scroll to position [99, 0]
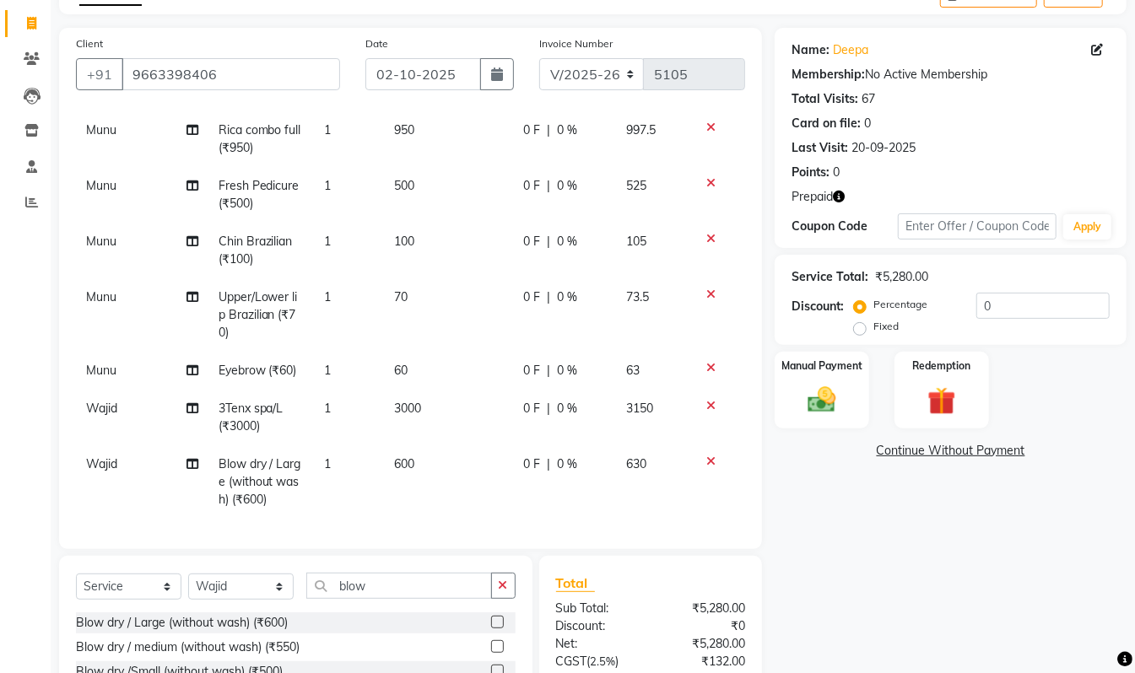
click at [840, 200] on icon "button" at bounding box center [839, 197] width 12 height 12
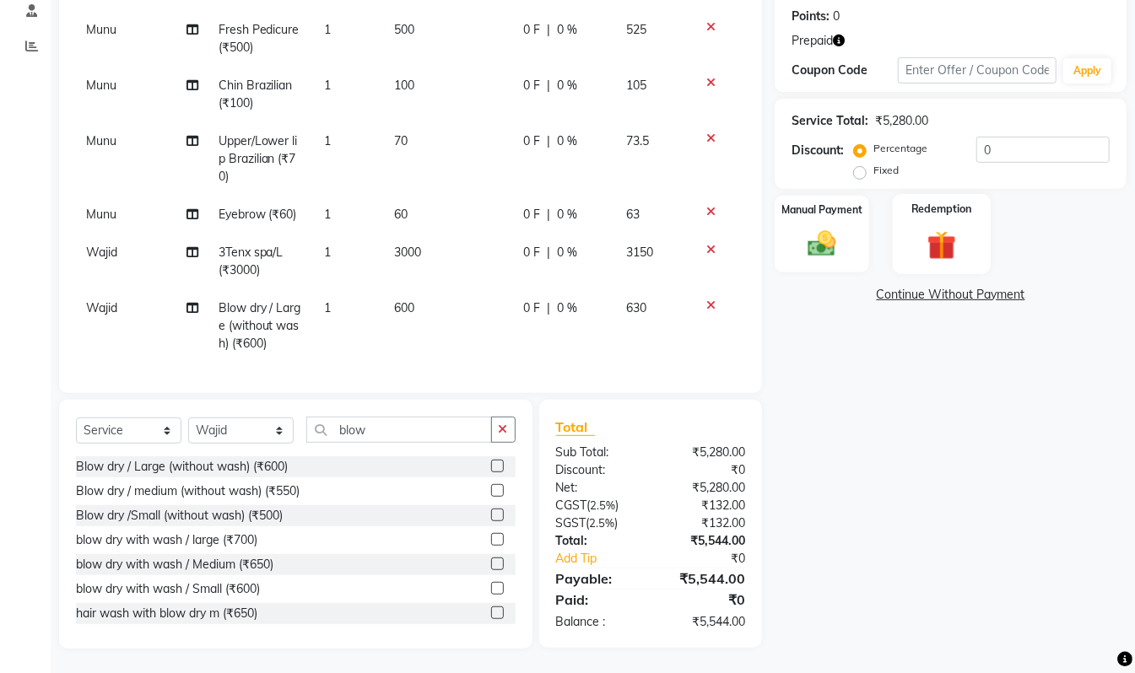
click at [918, 244] on img at bounding box center [941, 245] width 47 height 36
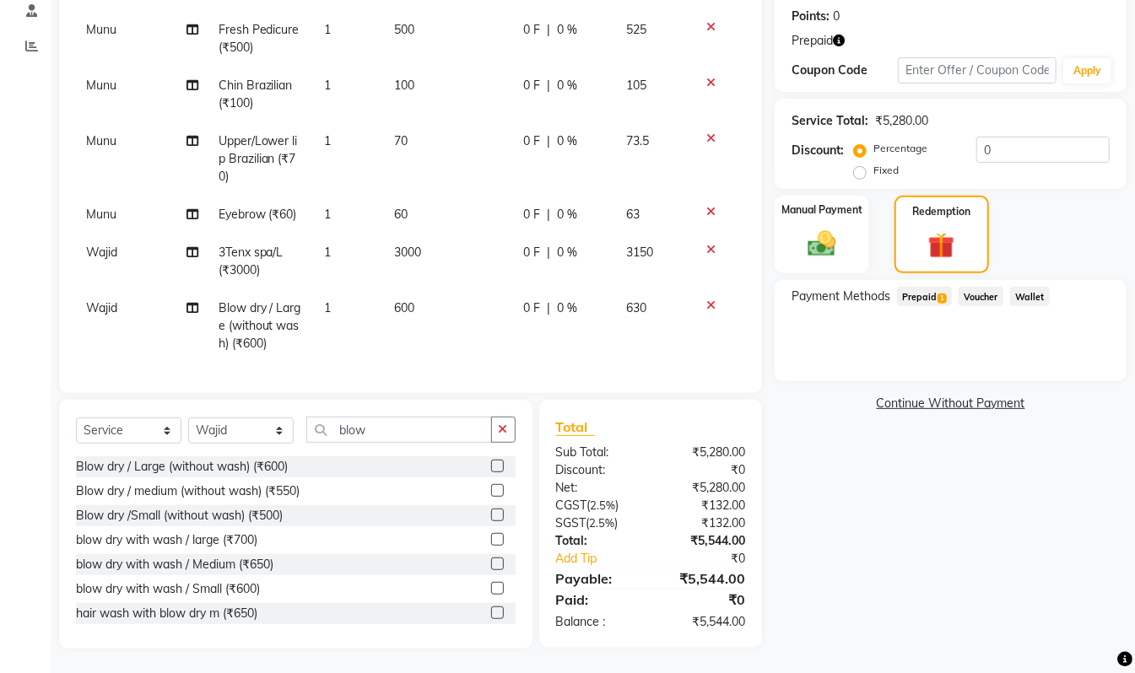
click at [926, 295] on span "Prepaid 1" at bounding box center [924, 296] width 55 height 19
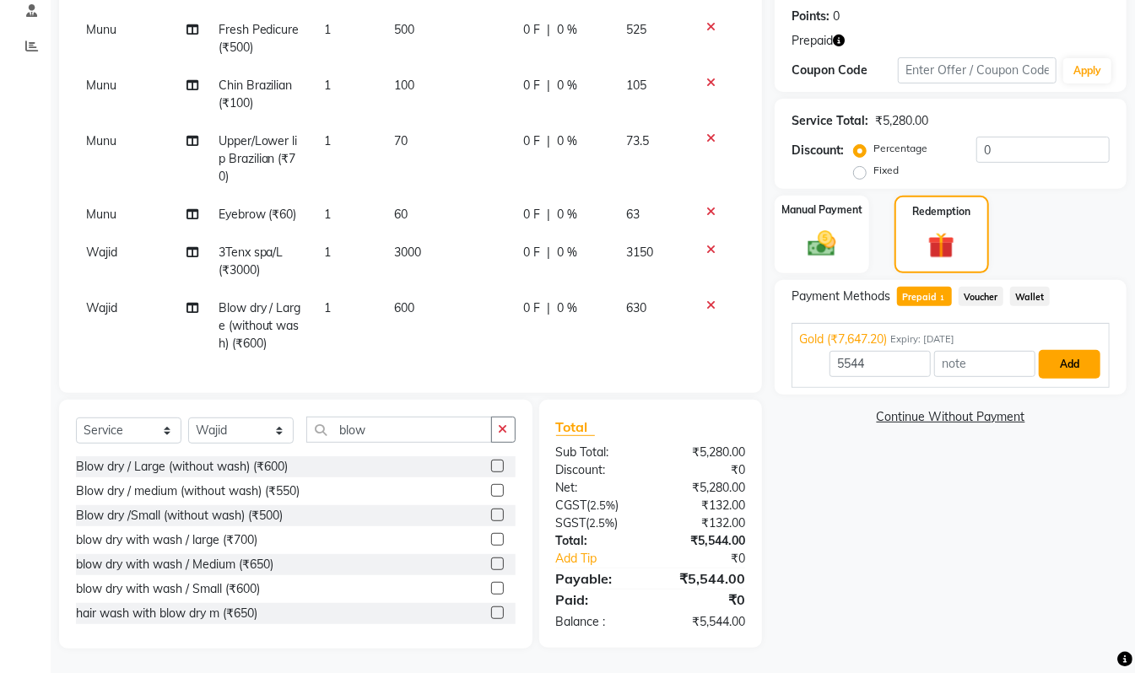
click at [1072, 368] on button "Add" at bounding box center [1070, 364] width 62 height 29
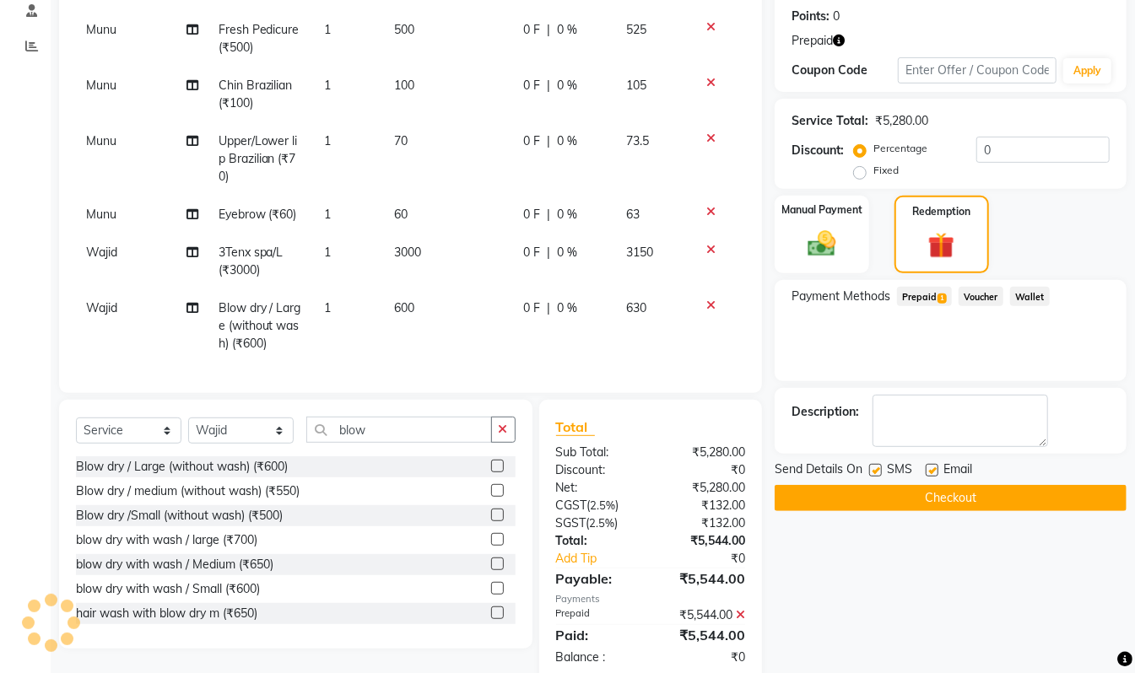
scroll to position [290, 0]
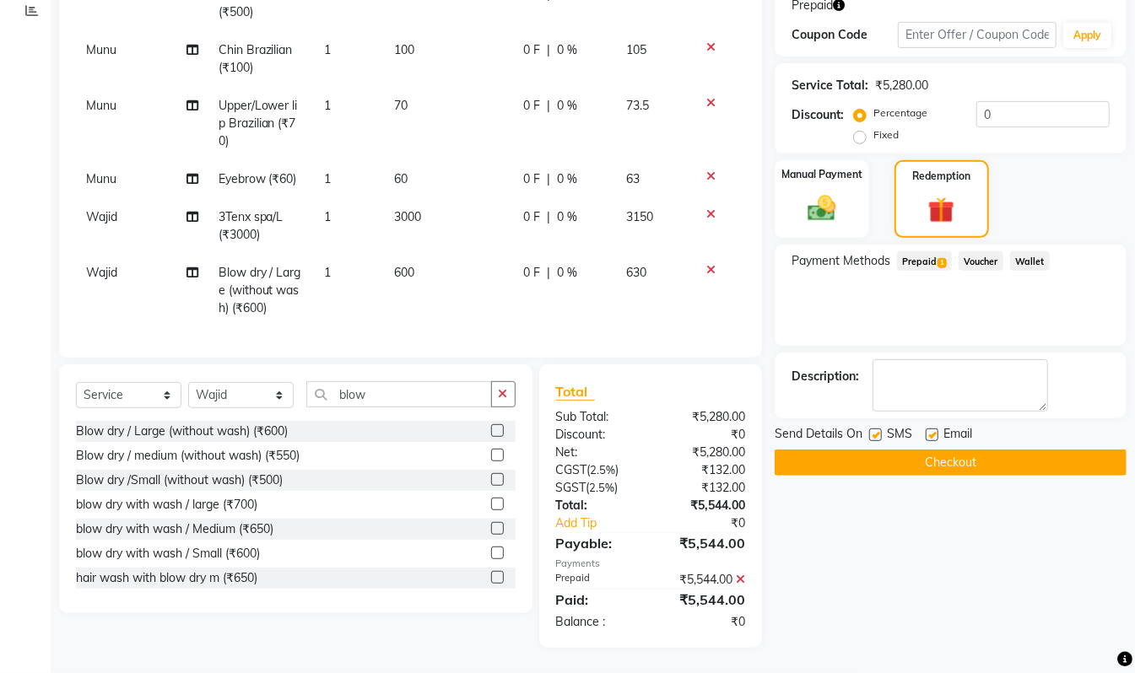
click at [1018, 459] on button "Checkout" at bounding box center [951, 463] width 352 height 26
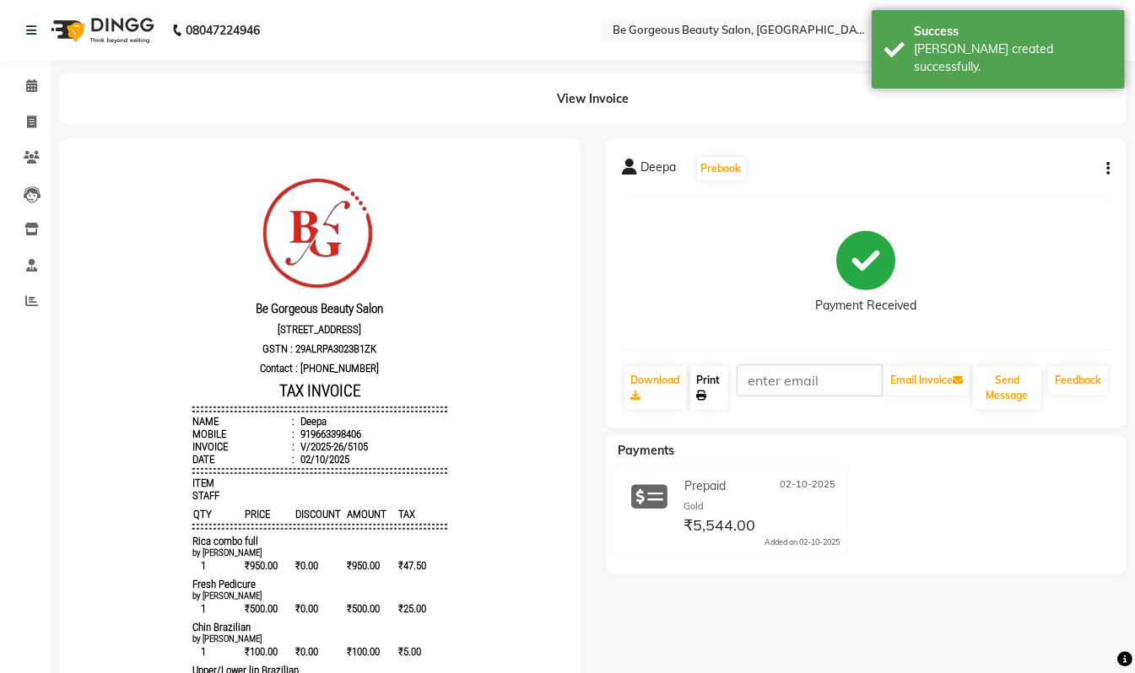
click at [722, 385] on link "Print" at bounding box center [709, 388] width 39 height 44
